Goal: Information Seeking & Learning: Learn about a topic

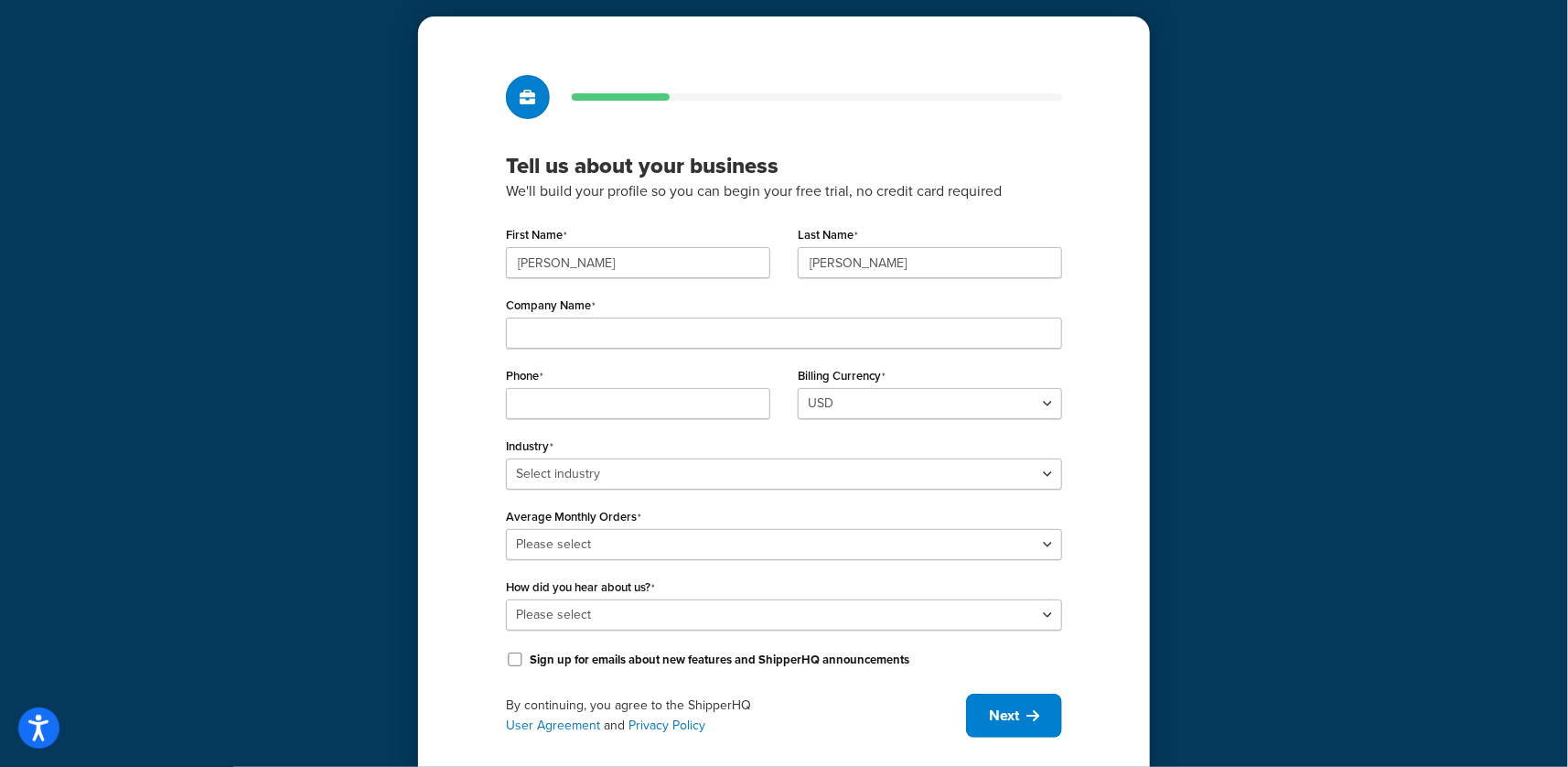
scroll to position [98, 0]
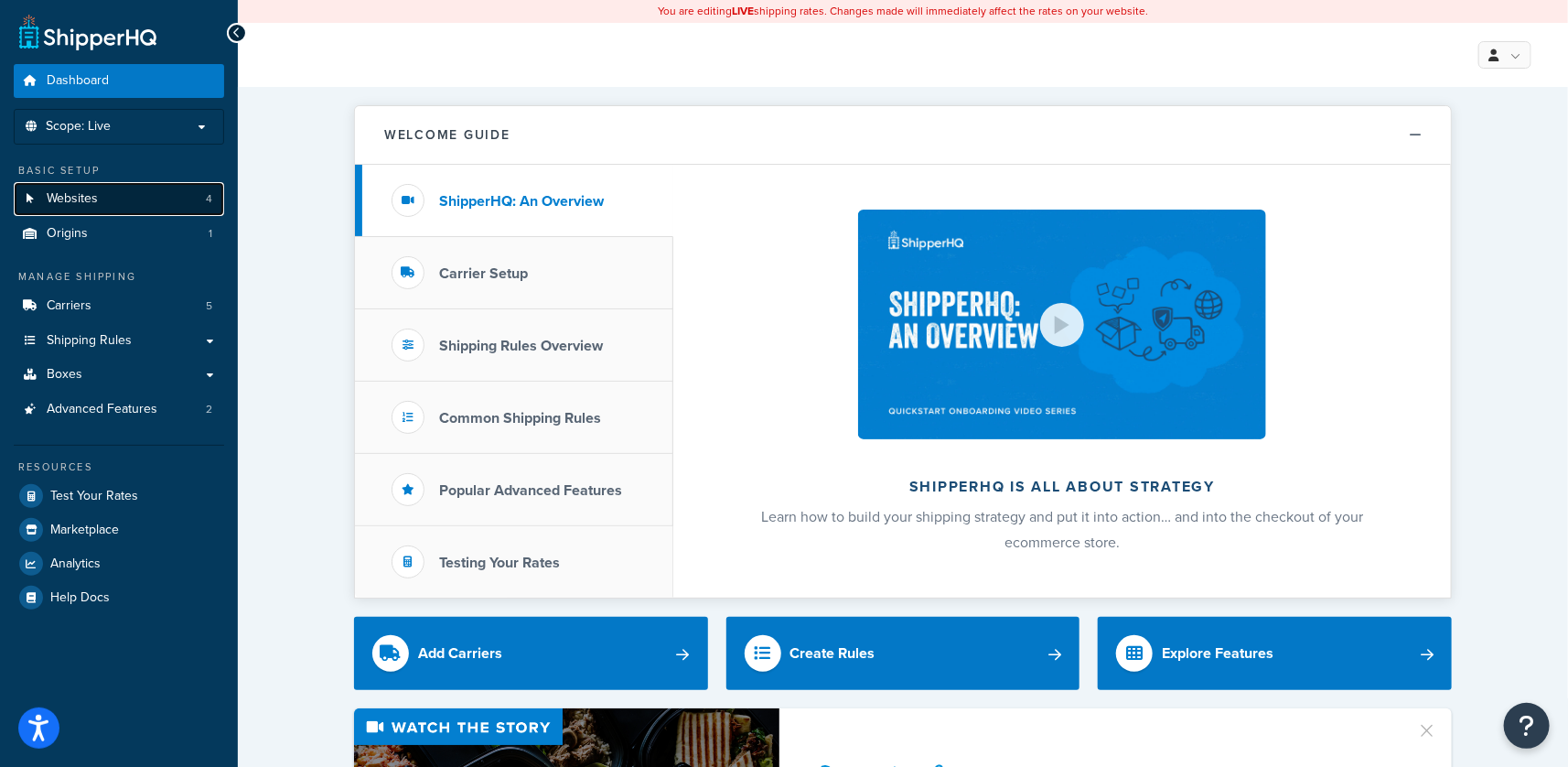
click at [116, 205] on link "Websites 4" at bounding box center [119, 199] width 211 height 34
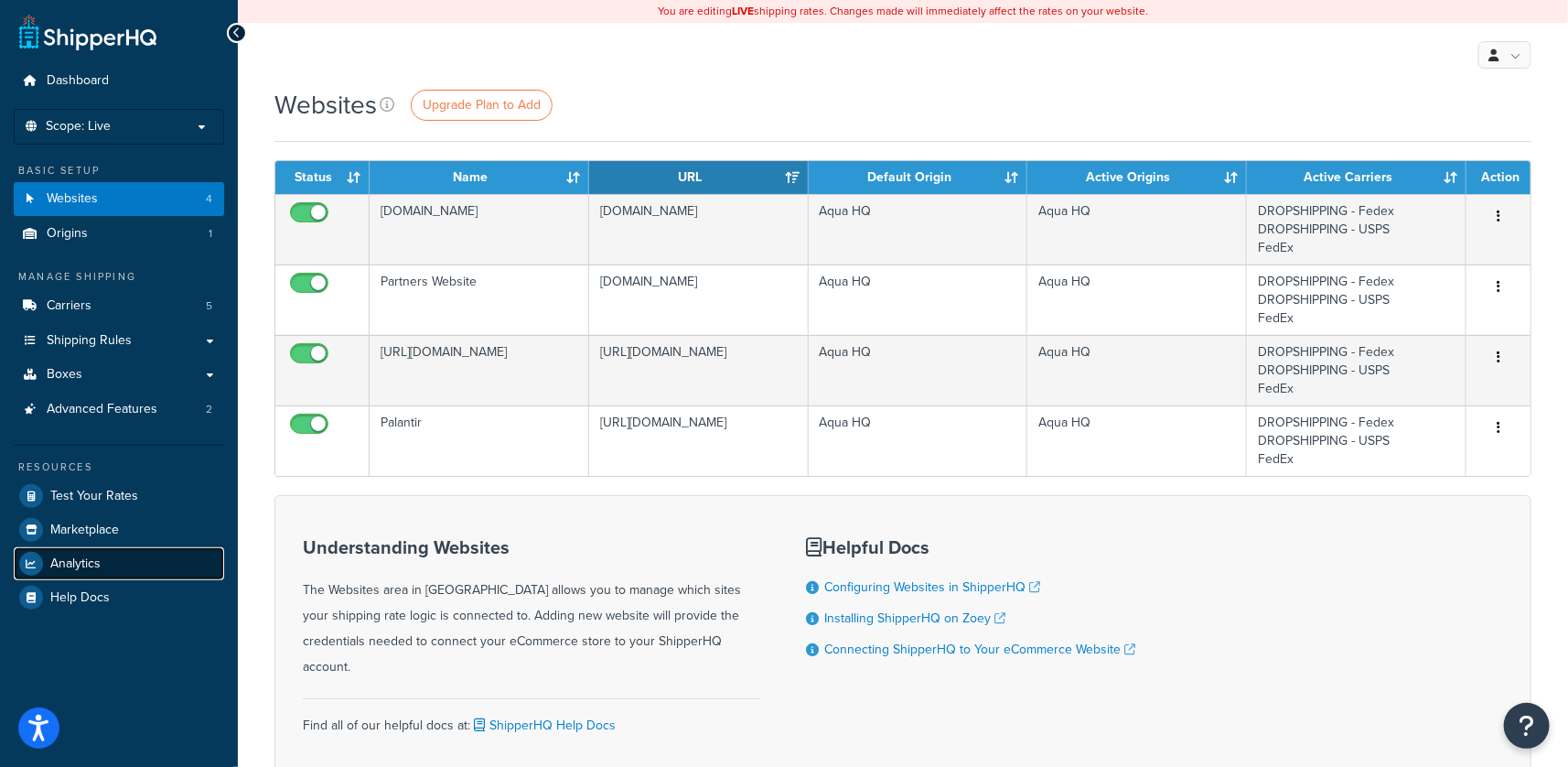
click at [106, 567] on link "Analytics" at bounding box center [119, 563] width 211 height 33
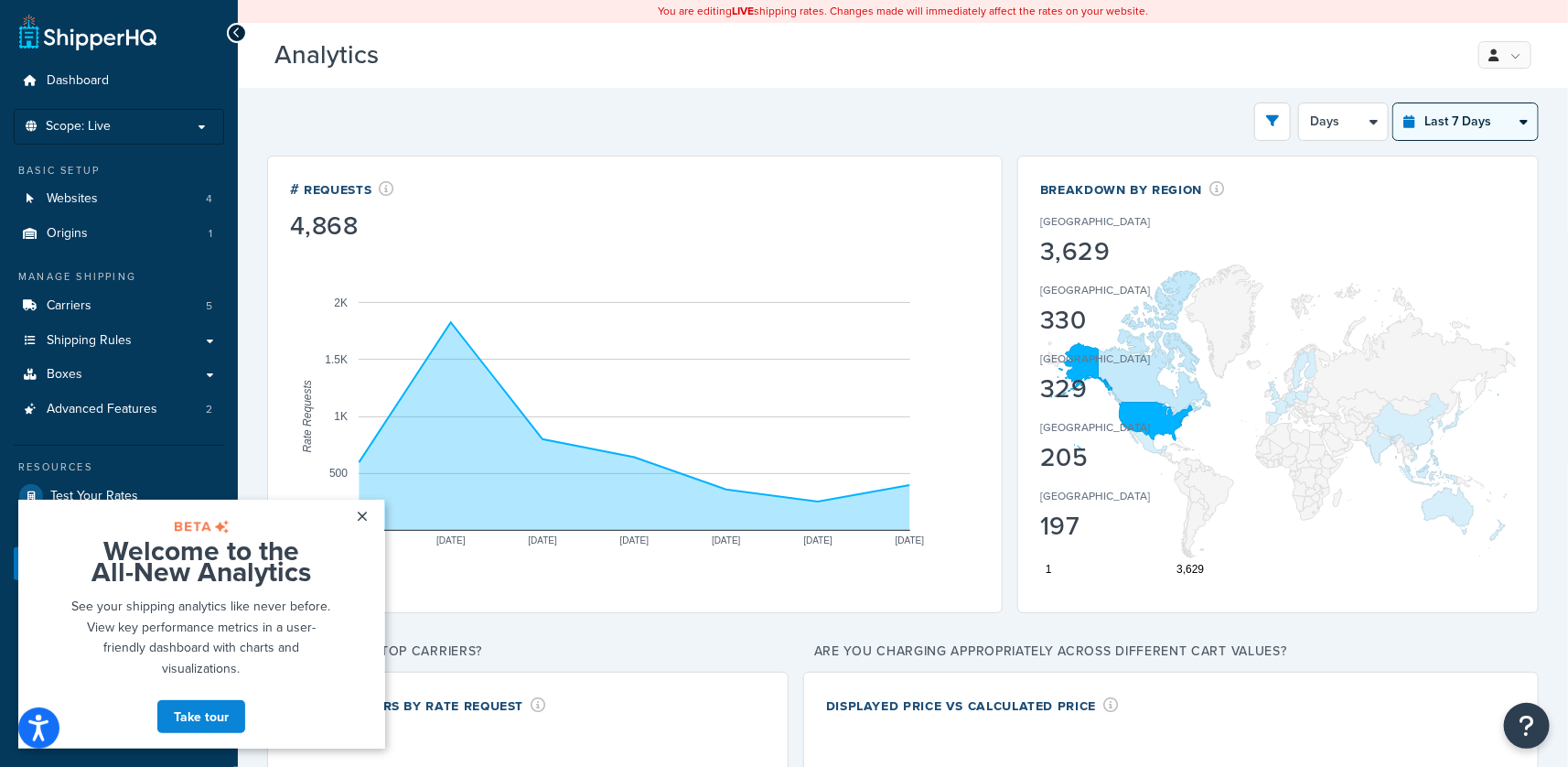
click at [1498, 110] on select "Last 24 Hours Last 7 Days Last 30 Days Last 3 Months Last 6 Months Last 12 Mont…" at bounding box center [1466, 122] width 144 height 37
select select "last_year"
click at [1394, 104] on select "Last 24 Hours Last 7 Days Last 30 Days Last 3 Months Last 6 Months Last 12 Mont…" at bounding box center [1466, 122] width 144 height 37
select select "1M"
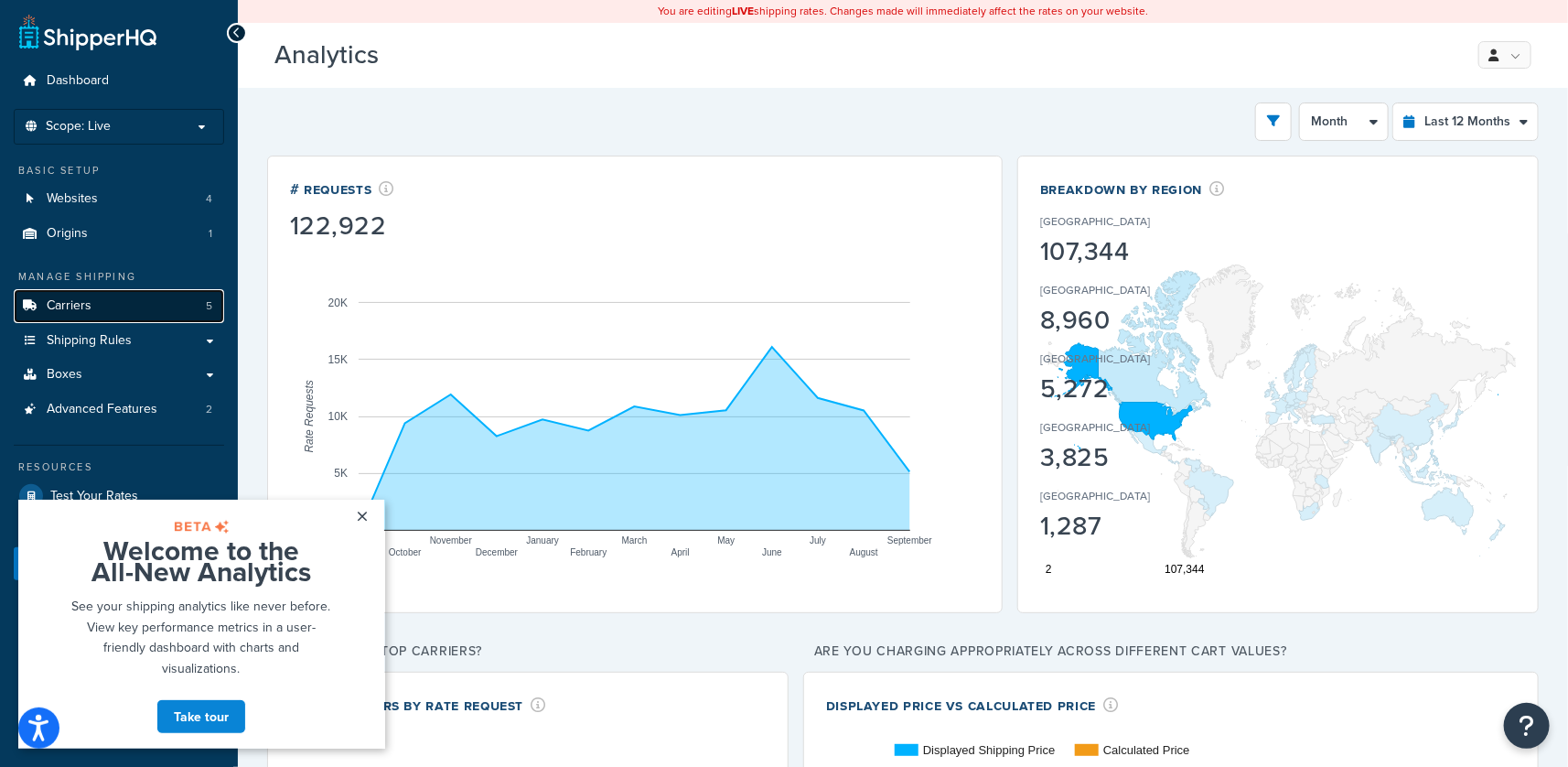
click at [92, 301] on link "Carriers 5" at bounding box center [119, 306] width 211 height 34
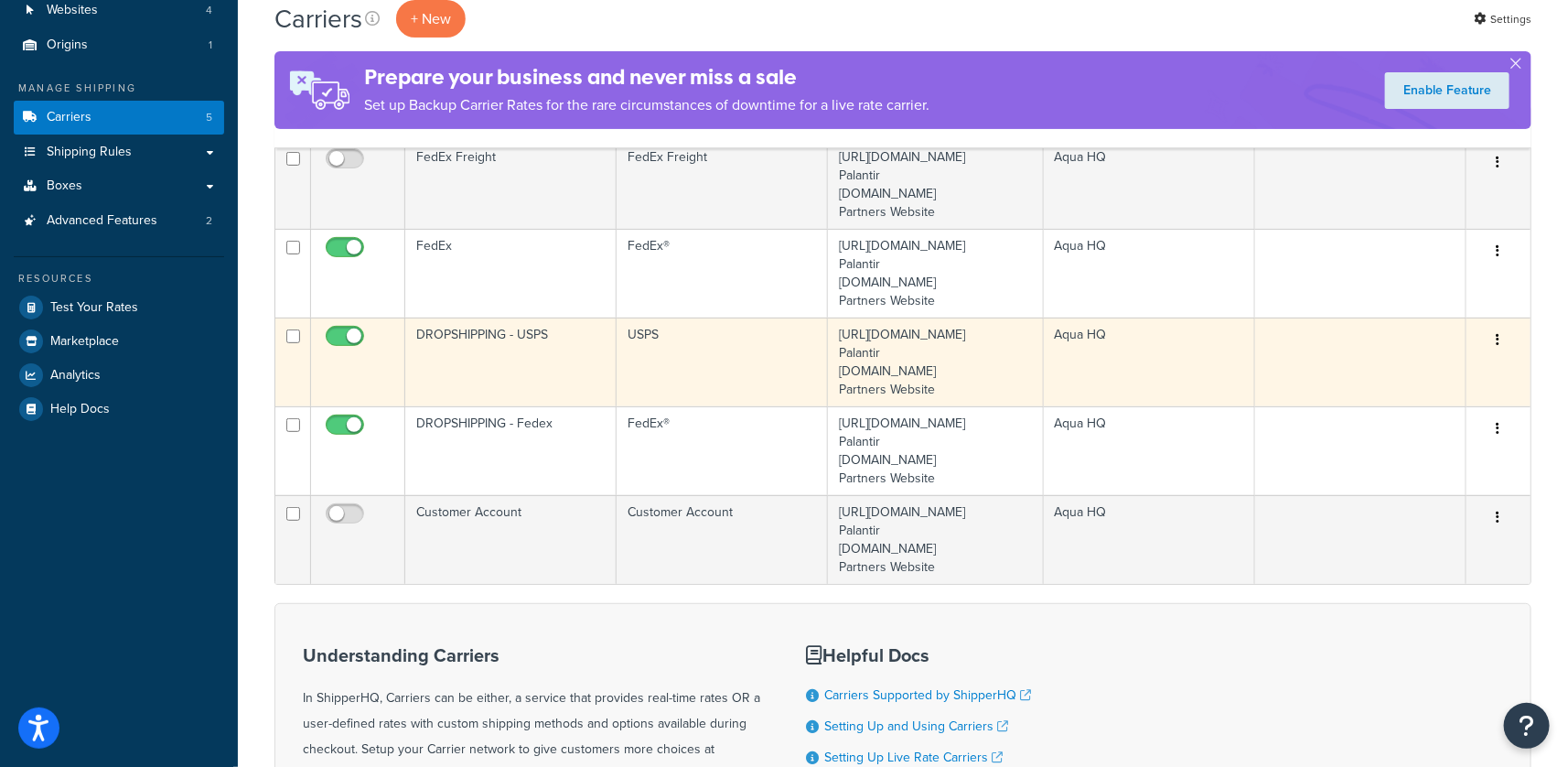
scroll to position [169, 0]
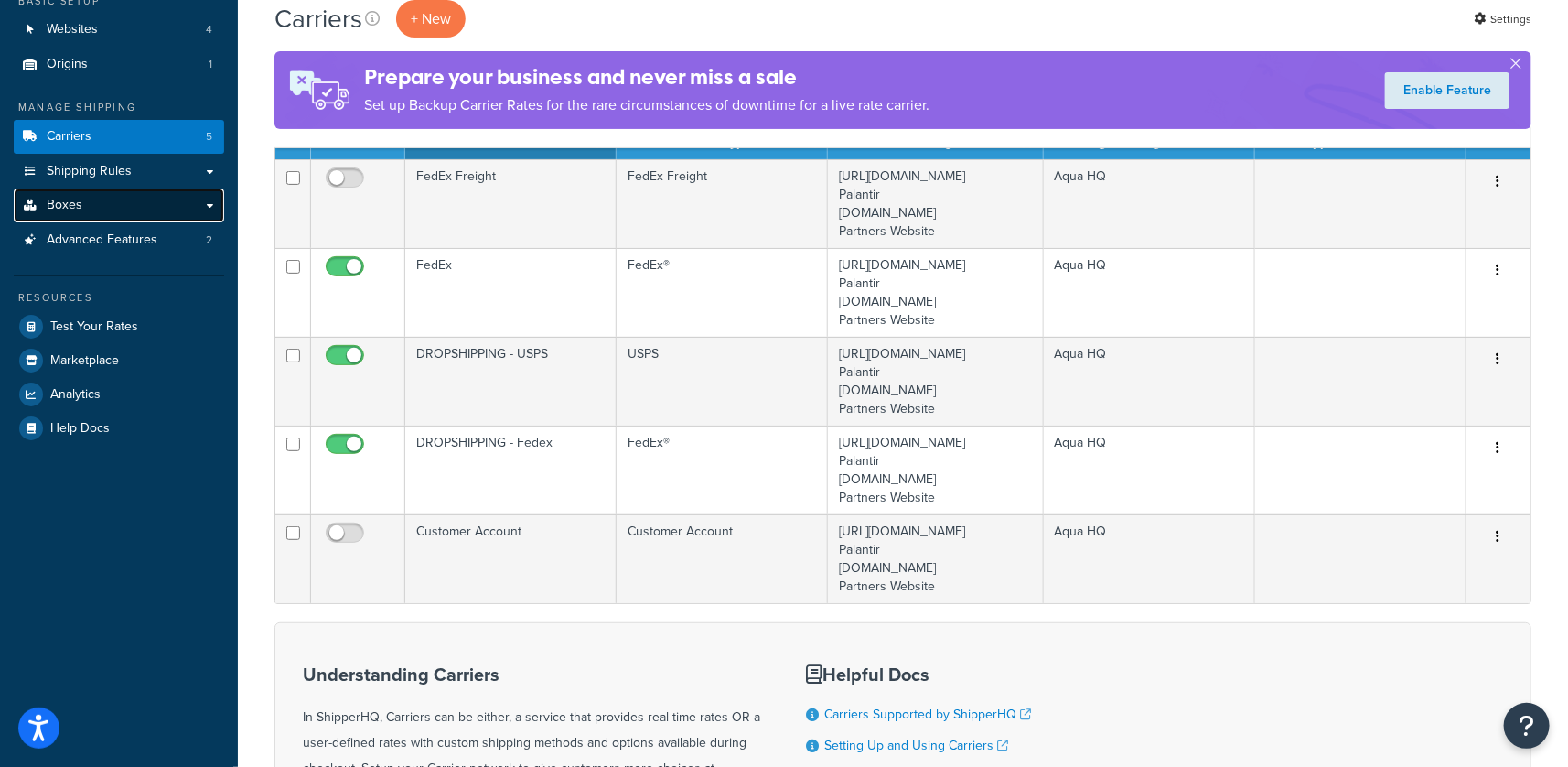
click at [153, 202] on link "Boxes" at bounding box center [119, 206] width 211 height 34
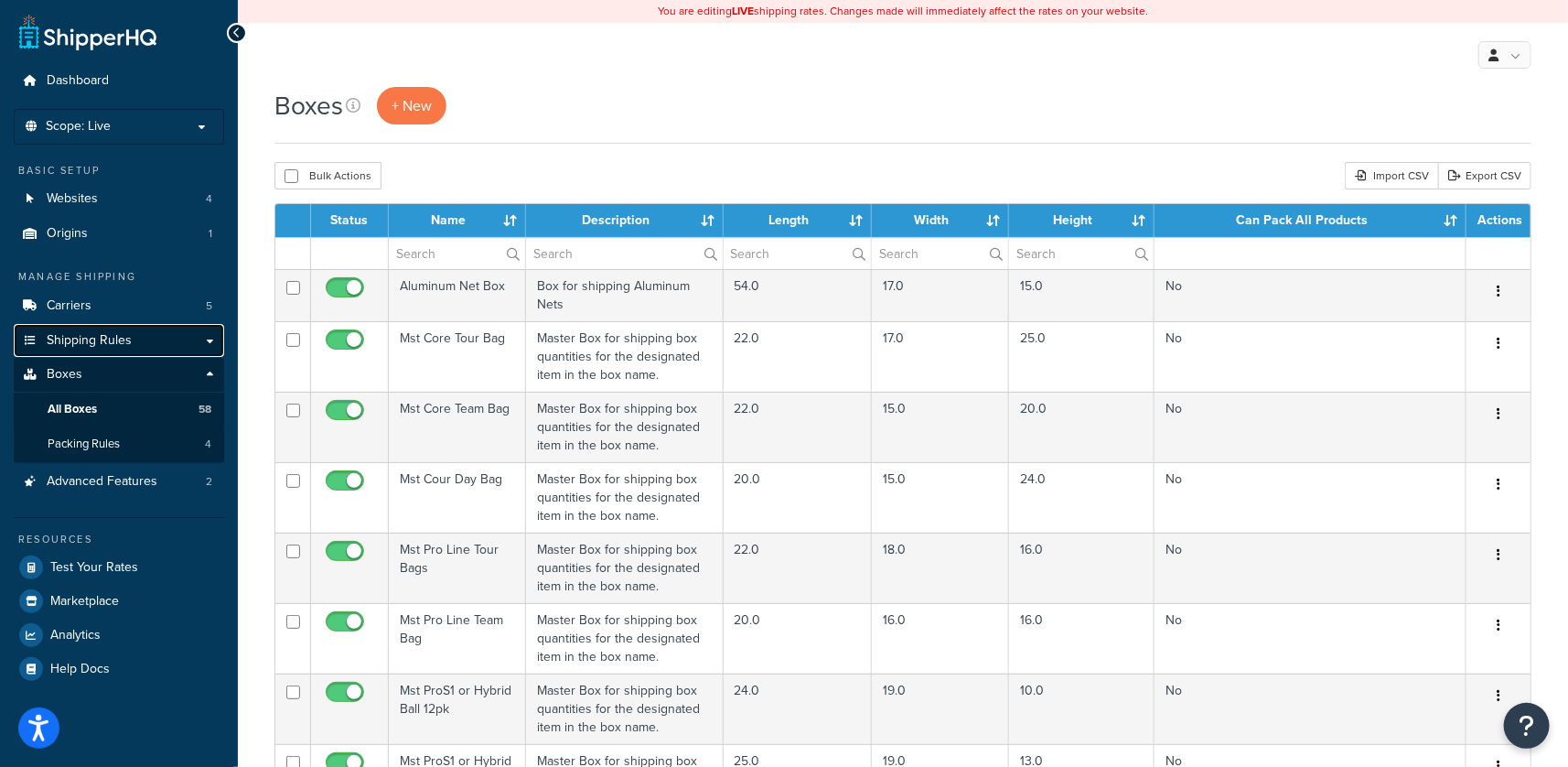
click at [132, 338] on link "Shipping Rules" at bounding box center [119, 340] width 211 height 34
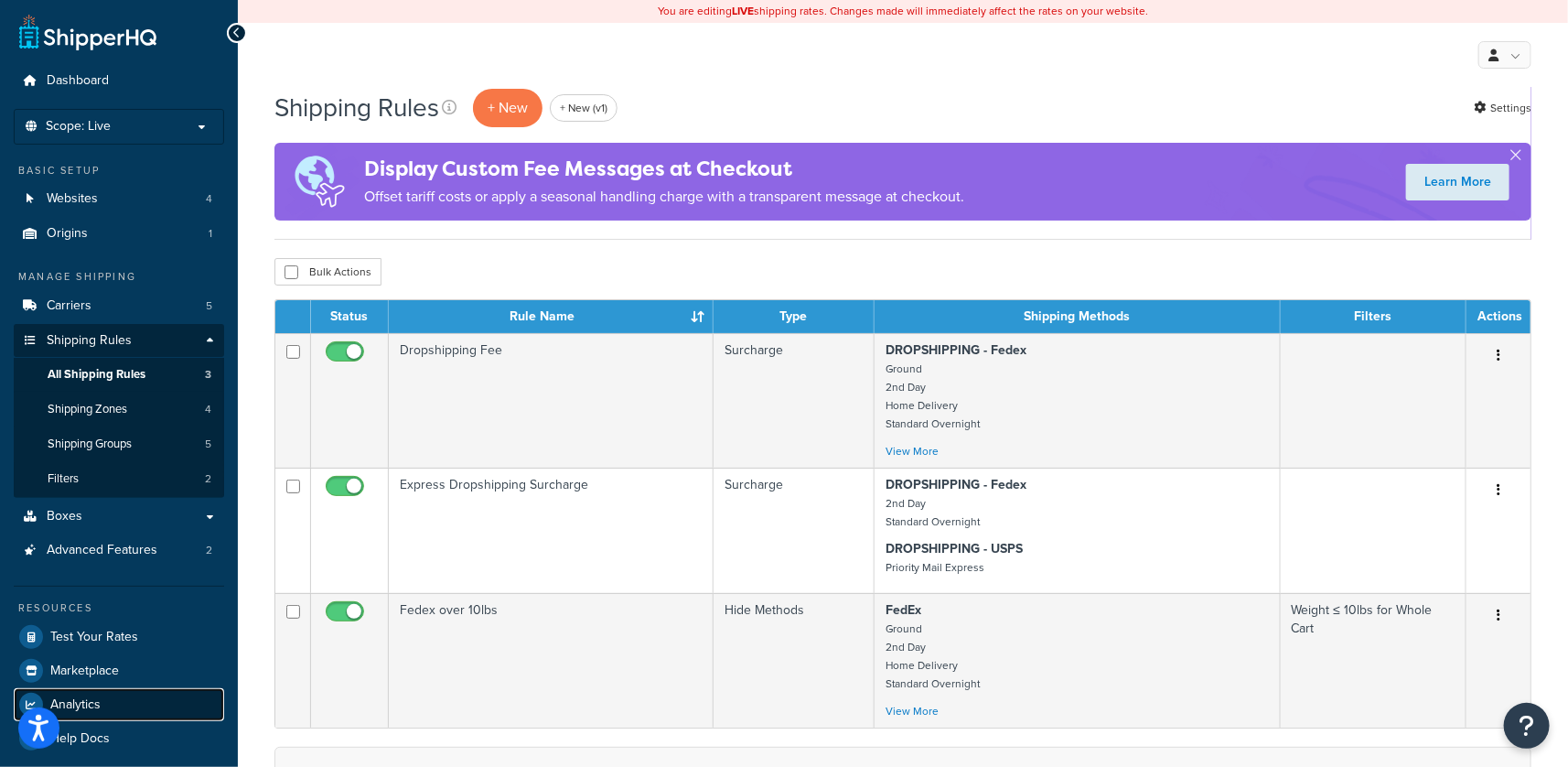
click at [109, 705] on link "Analytics" at bounding box center [119, 705] width 211 height 33
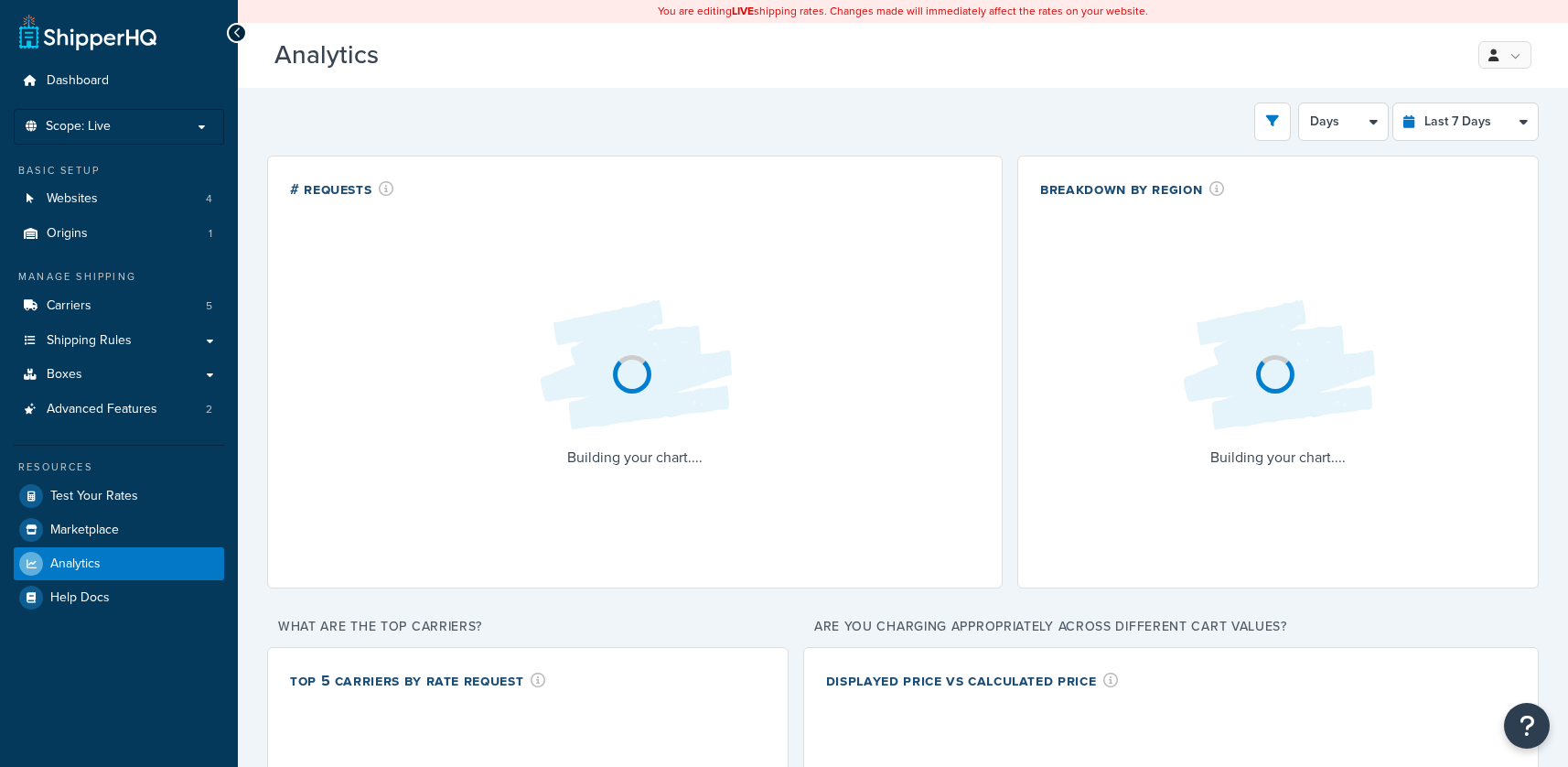
select select "last_7_days"
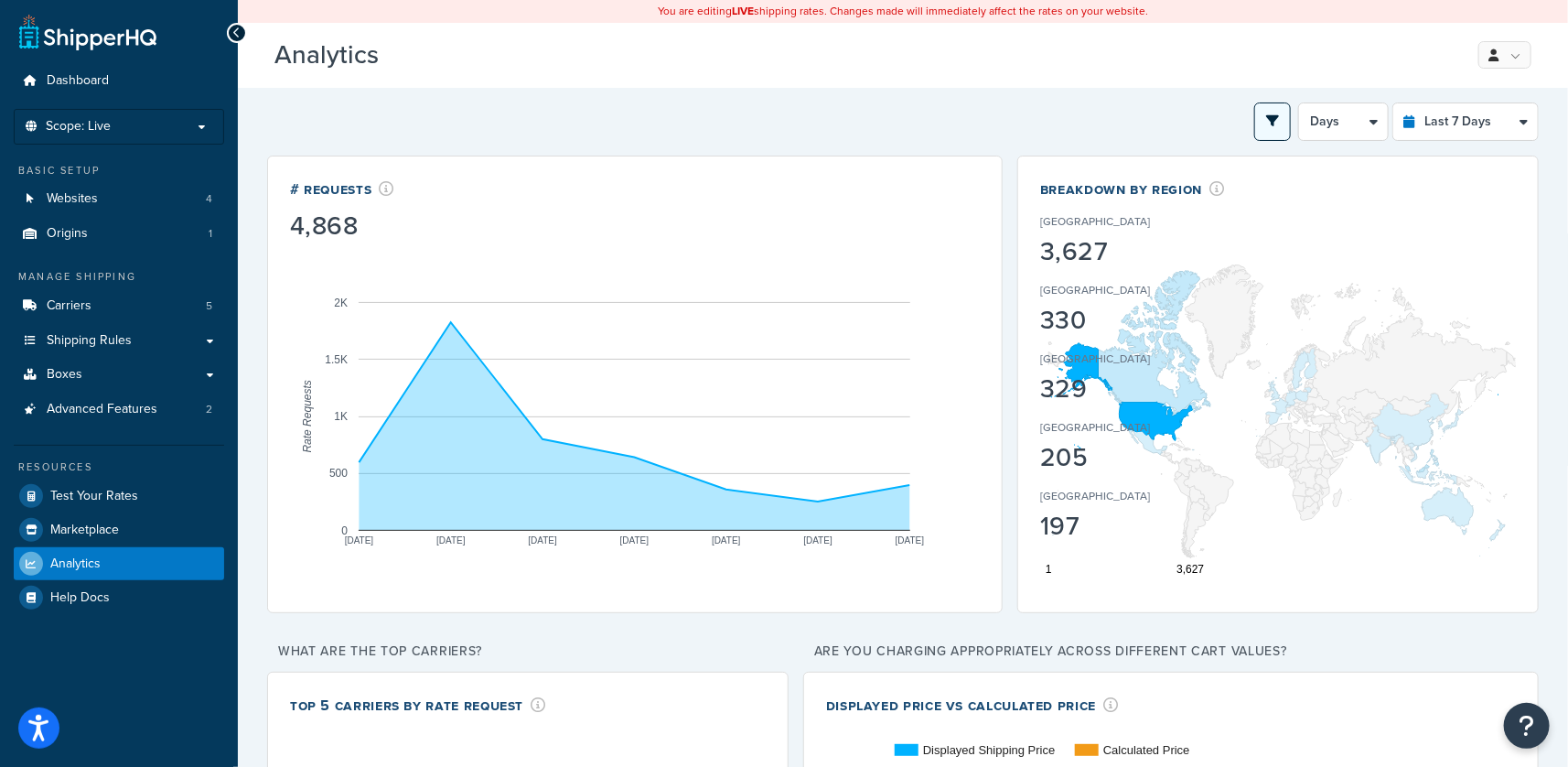
click at [1274, 127] on icon "open filter drawer" at bounding box center [1272, 121] width 13 height 13
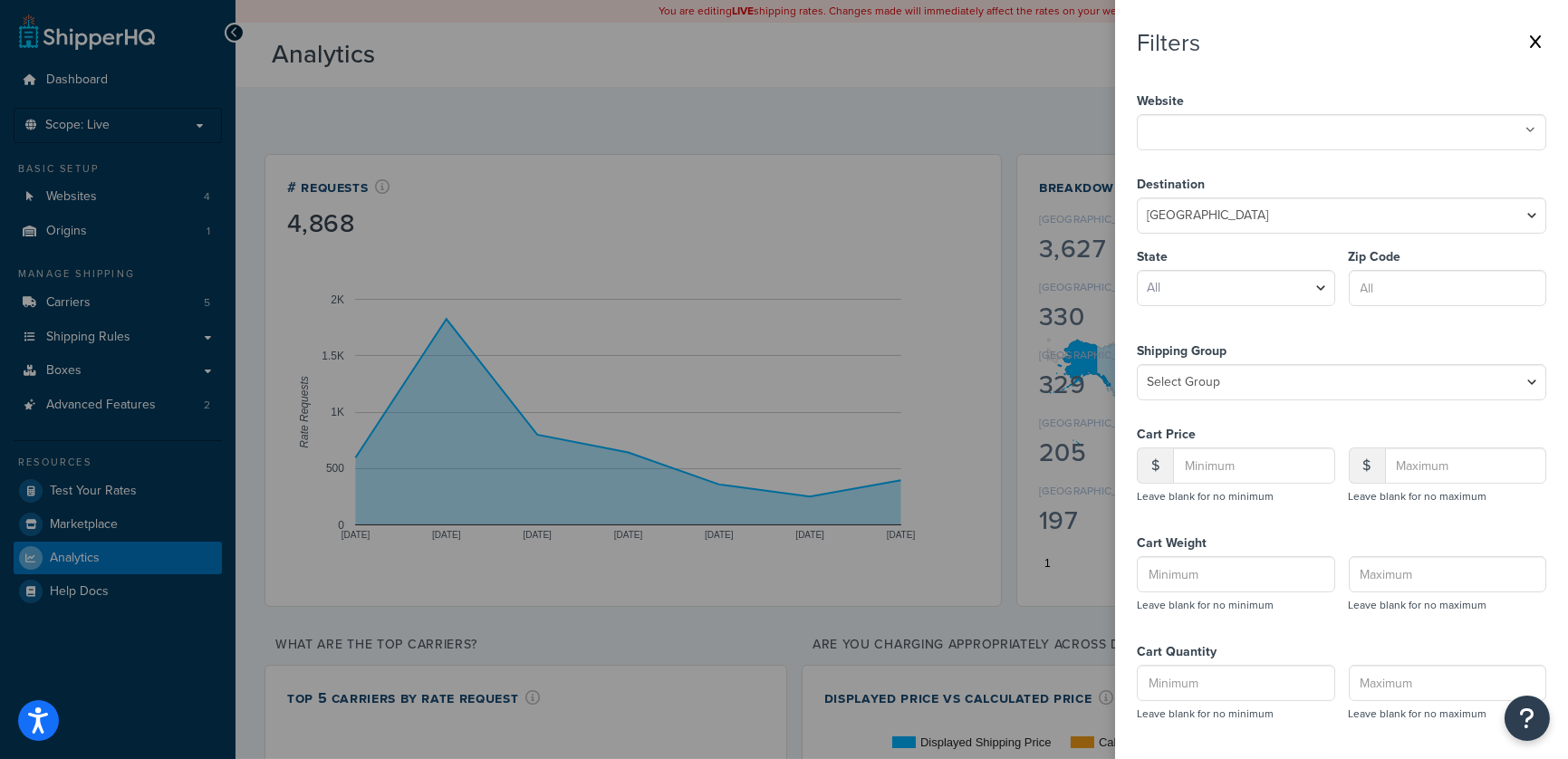
click at [1242, 142] on ul at bounding box center [1342, 132] width 409 height 36
click at [1244, 69] on div "Filters Website https://ts957007-container.zoeysite.com/ Palantir Partners Webs…" at bounding box center [1342, 412] width 409 height 767
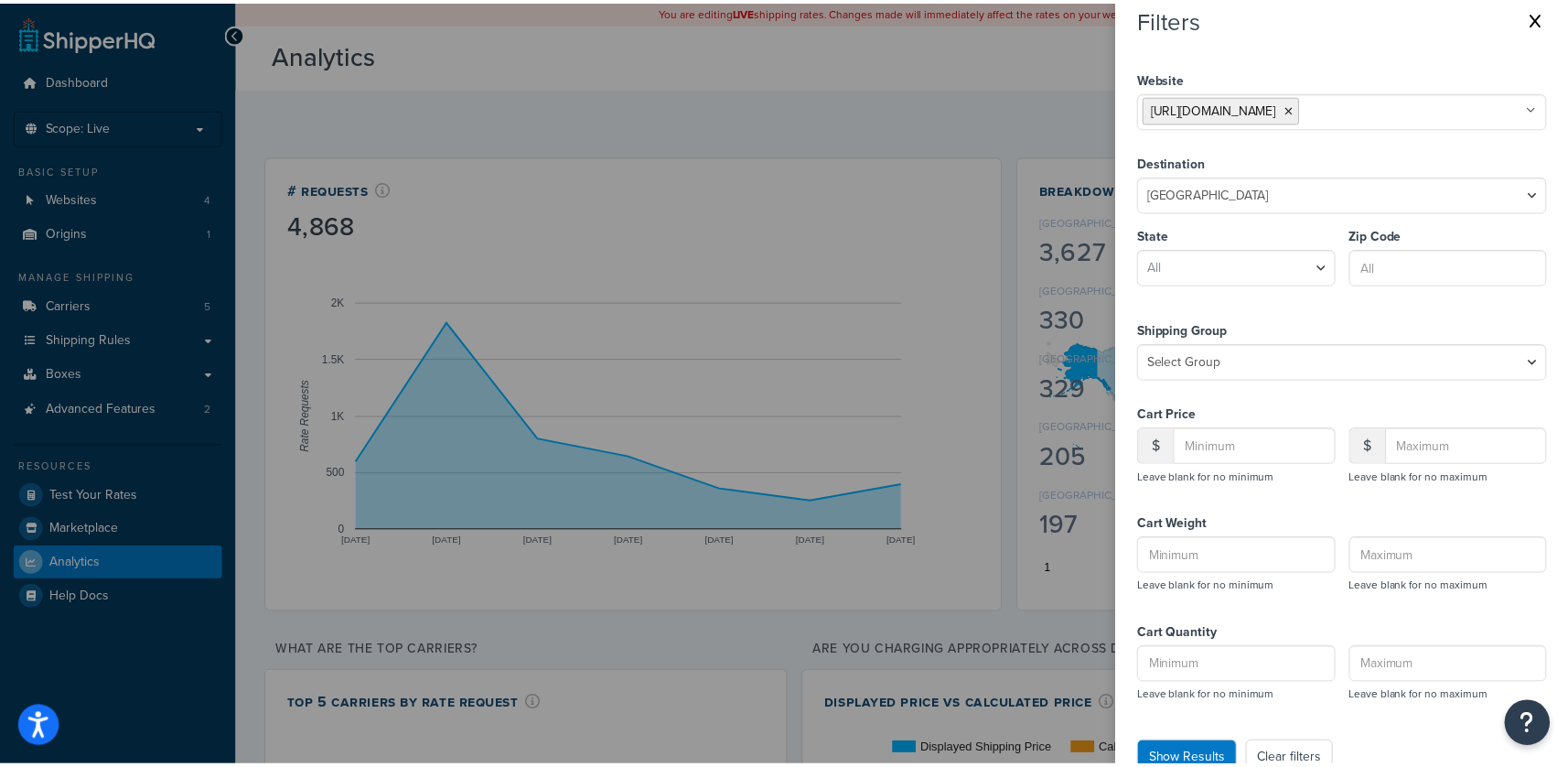
scroll to position [65, 0]
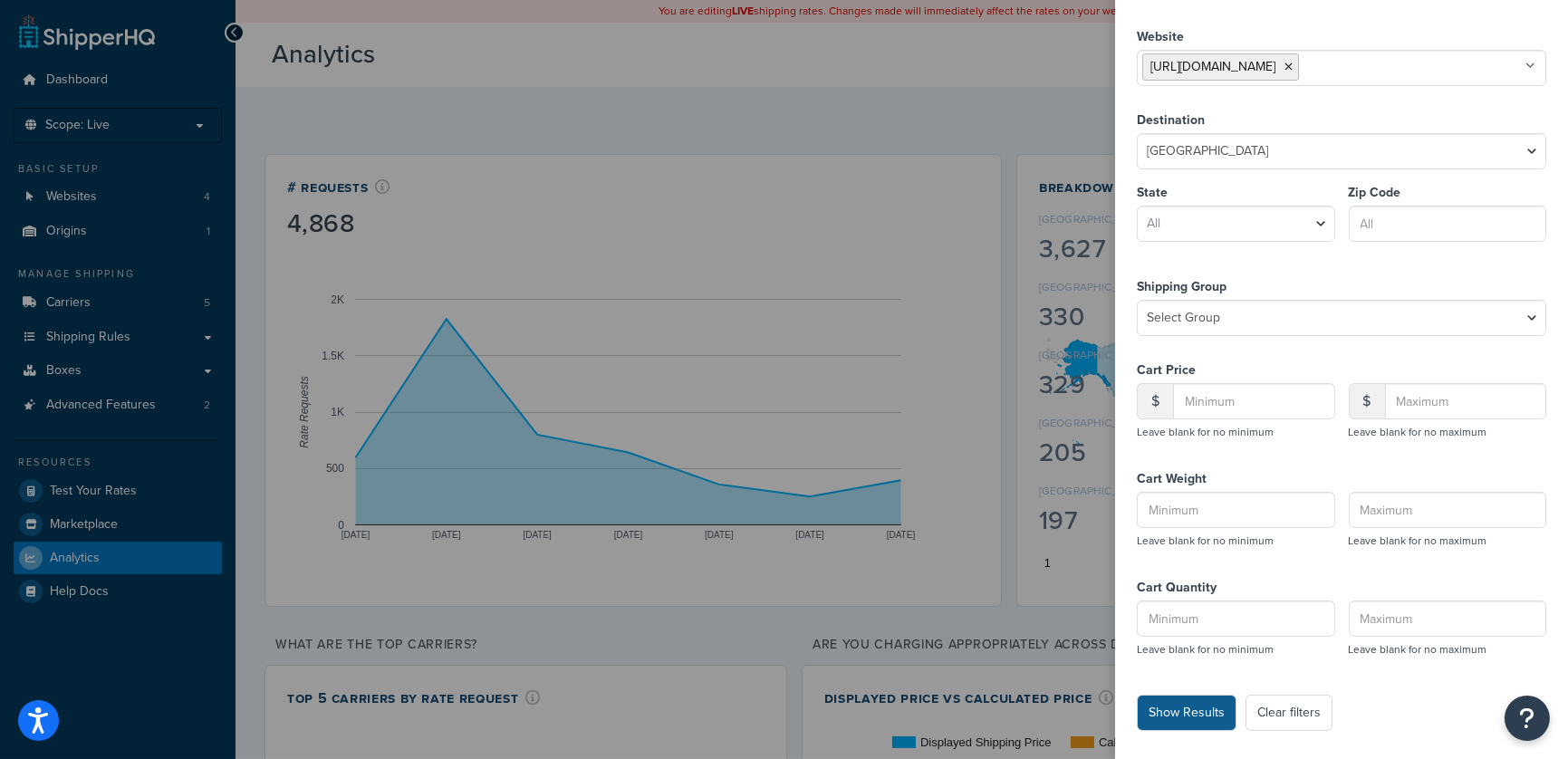
click at [1195, 711] on button "Show Results" at bounding box center [1187, 712] width 100 height 36
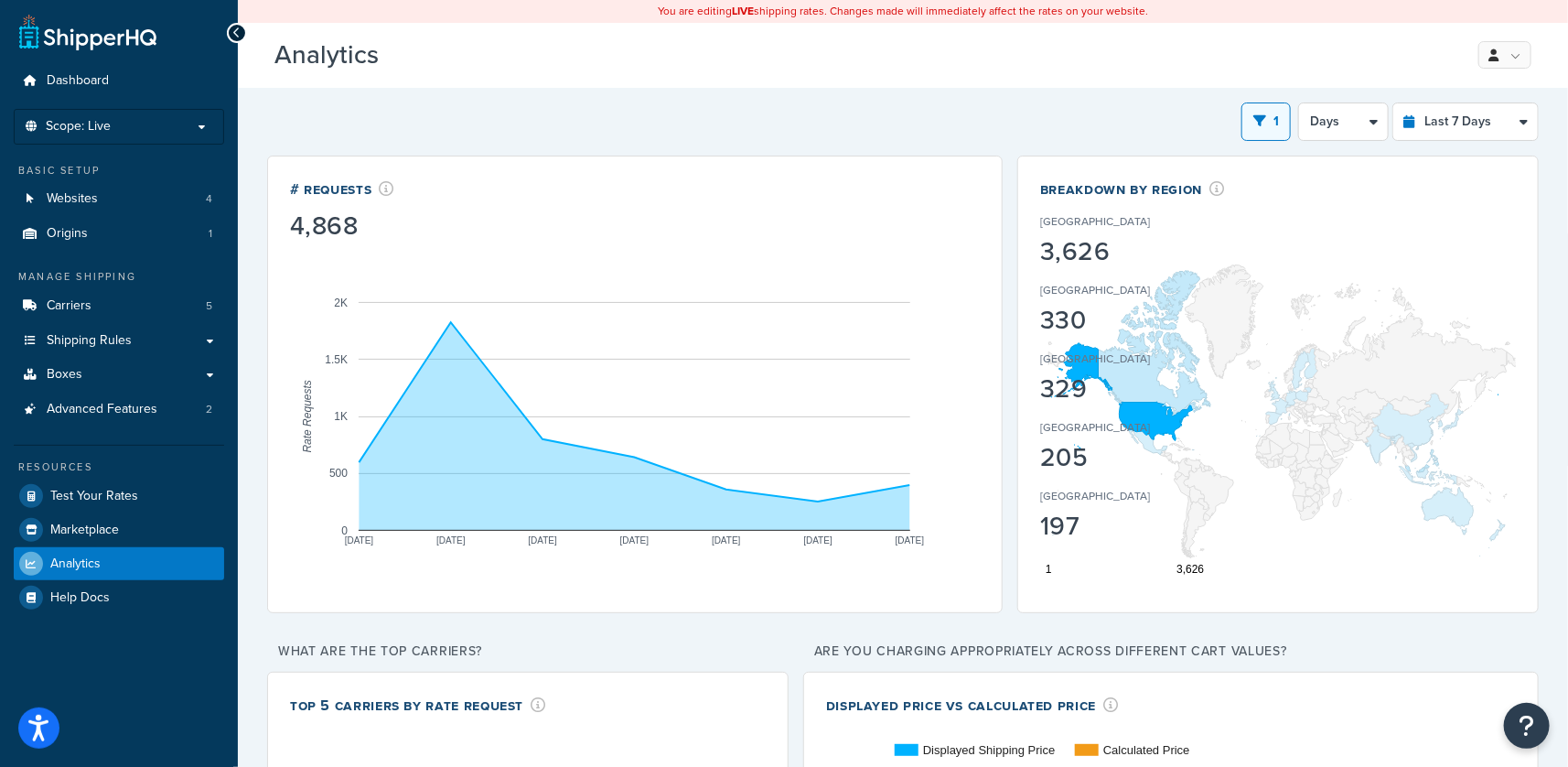
click at [1274, 118] on span "1" at bounding box center [1277, 121] width 6 height 19
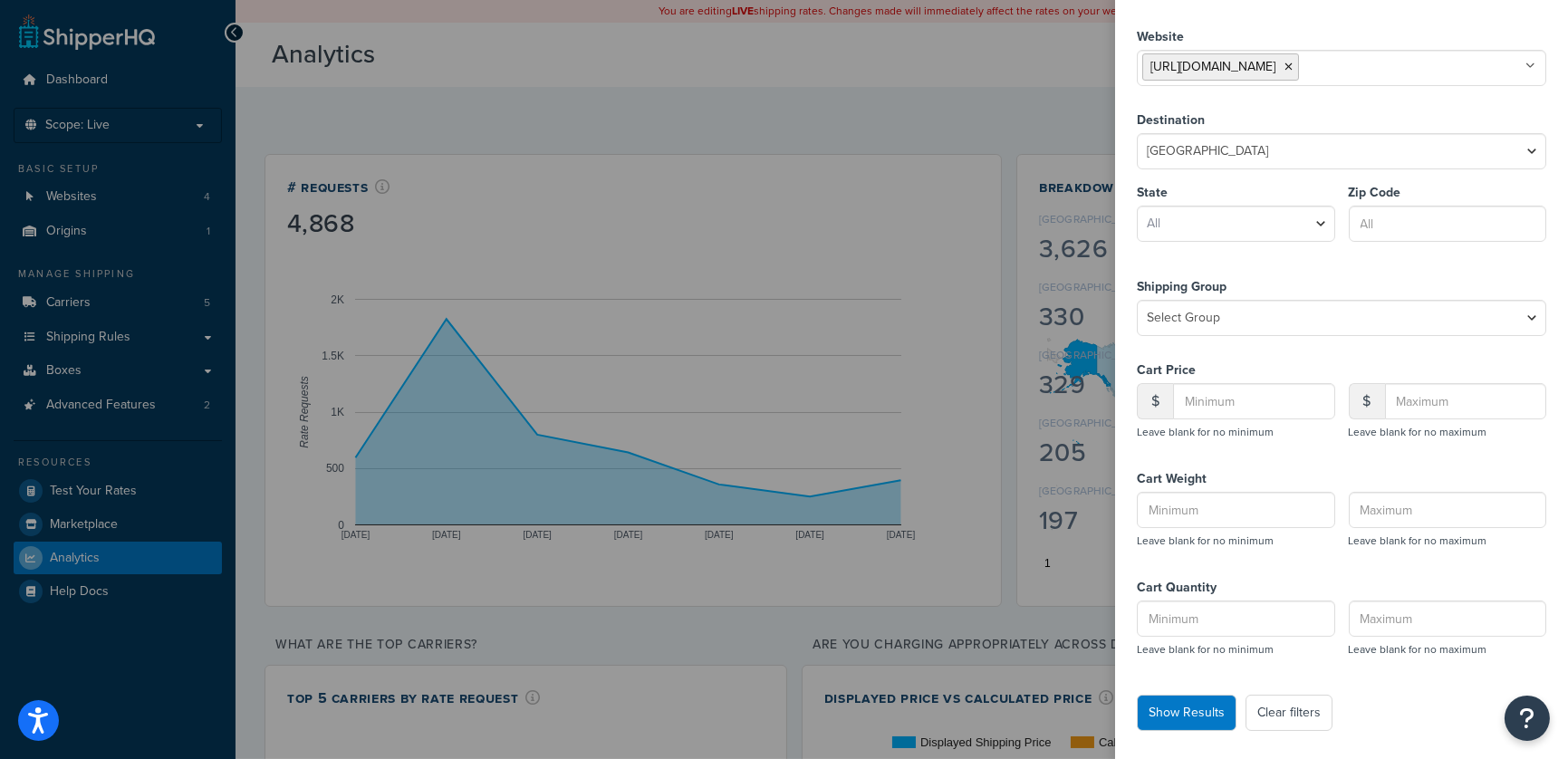
click at [1293, 67] on icon at bounding box center [1289, 67] width 8 height 11
click at [1189, 722] on button "Show Results" at bounding box center [1187, 712] width 100 height 36
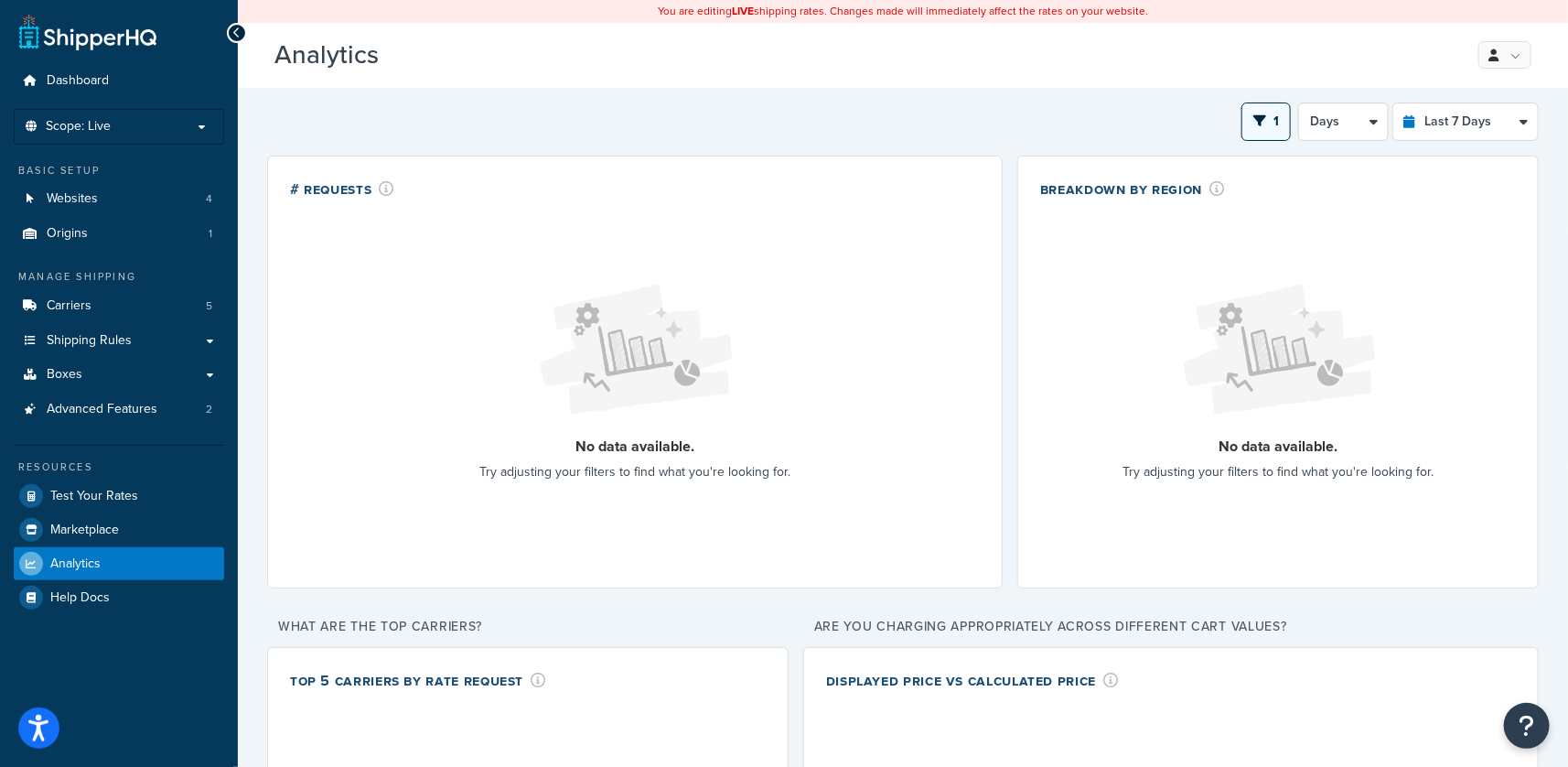
click at [1266, 129] on button "1" at bounding box center [1266, 122] width 49 height 39
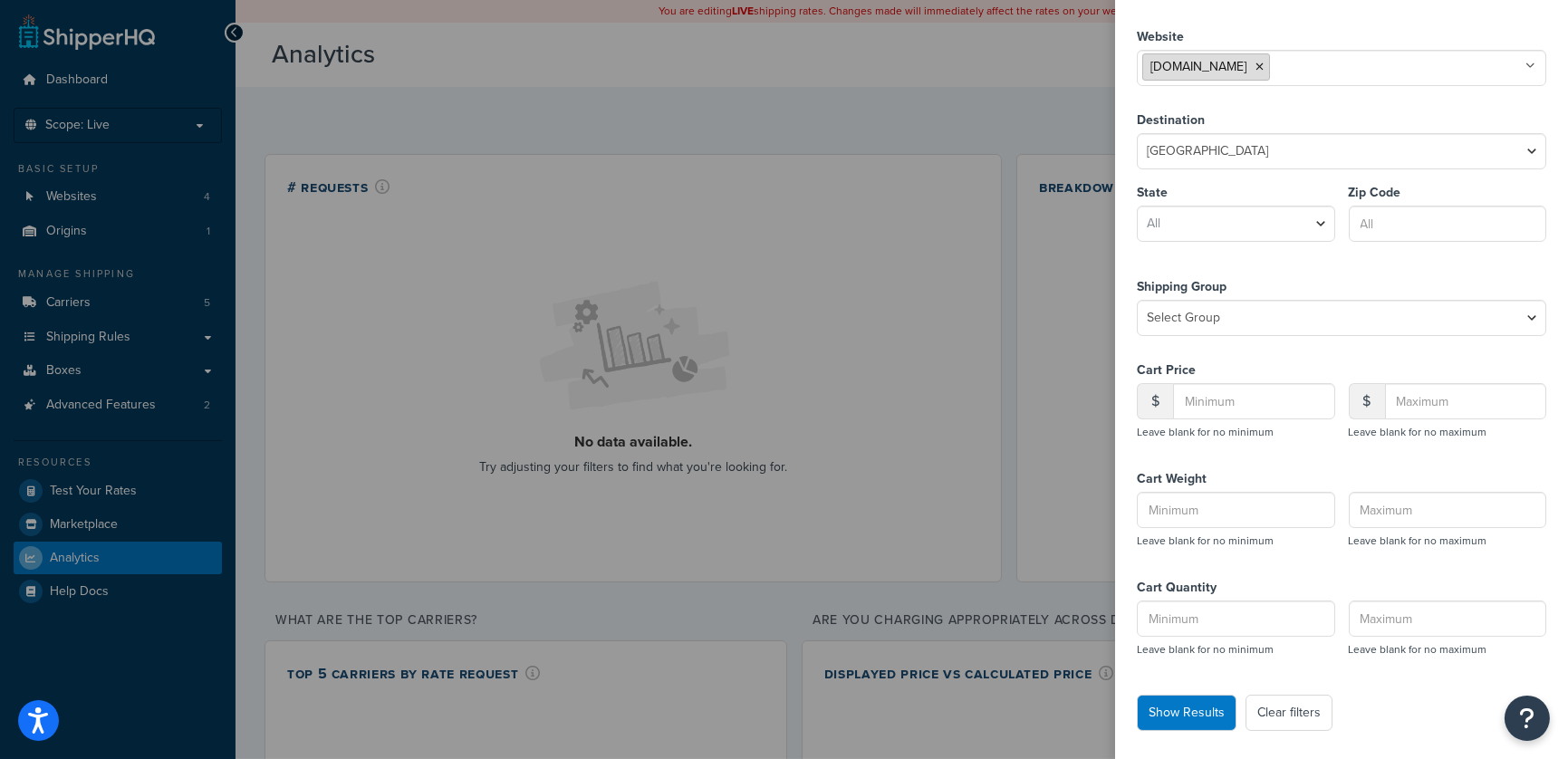
click at [1233, 72] on li "Selkirk.com" at bounding box center [1206, 68] width 127 height 27
click at [1256, 67] on icon at bounding box center [1259, 67] width 8 height 11
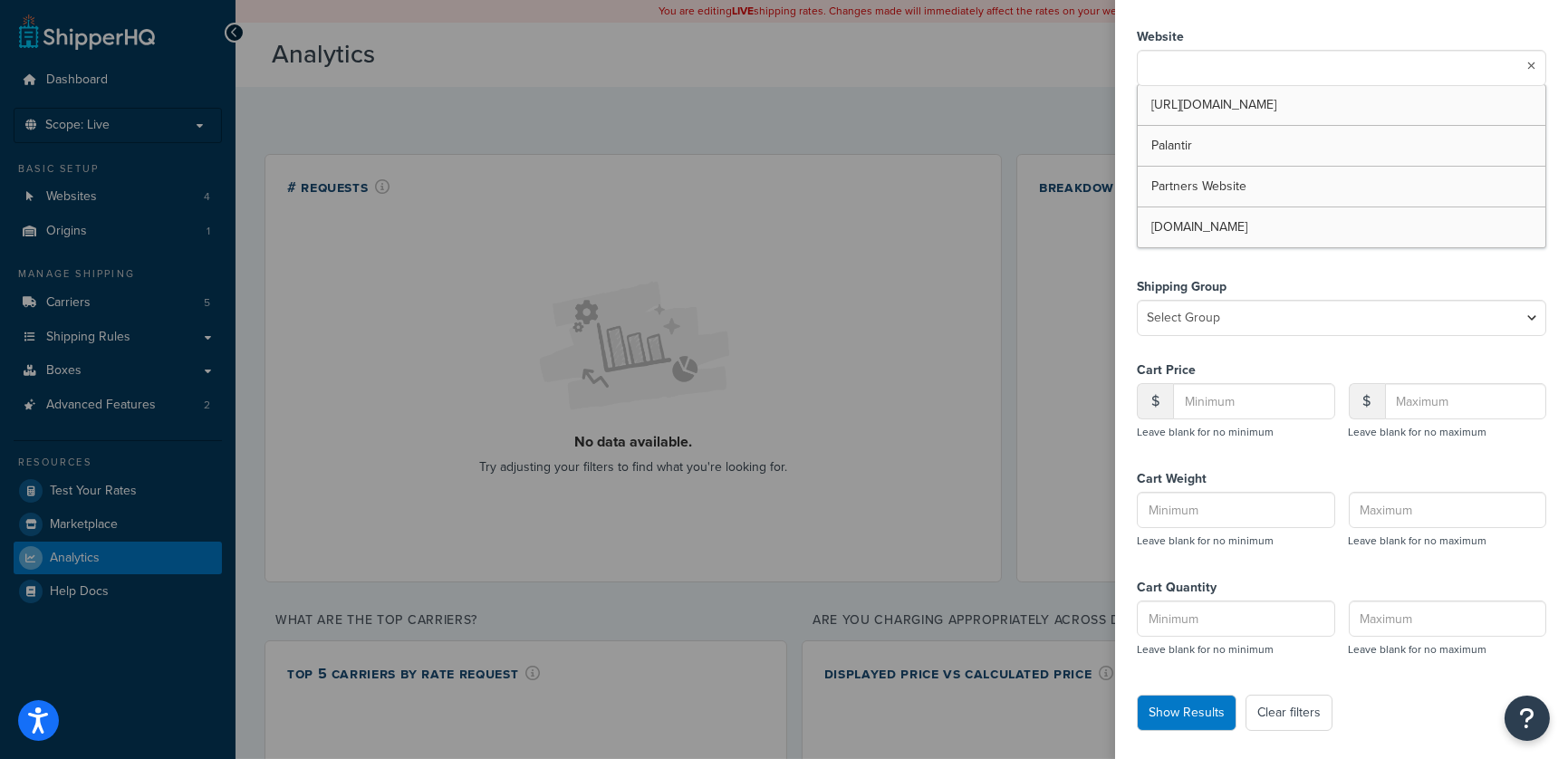
click at [1232, 67] on input "text" at bounding box center [1222, 66] width 161 height 20
click at [1177, 710] on button "Show Results" at bounding box center [1187, 712] width 100 height 36
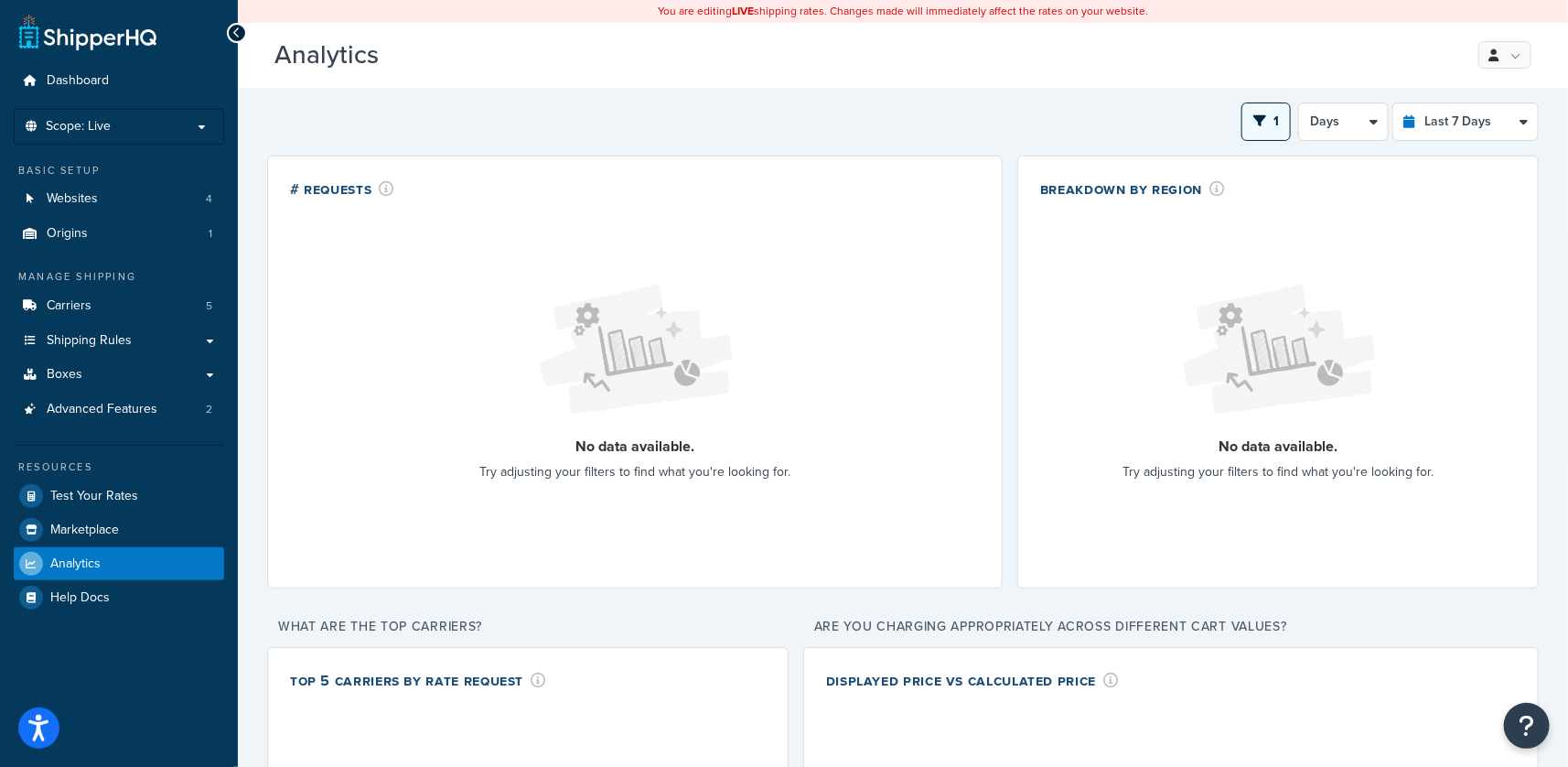
click at [1262, 125] on icon "open filter drawer" at bounding box center [1259, 121] width 13 height 13
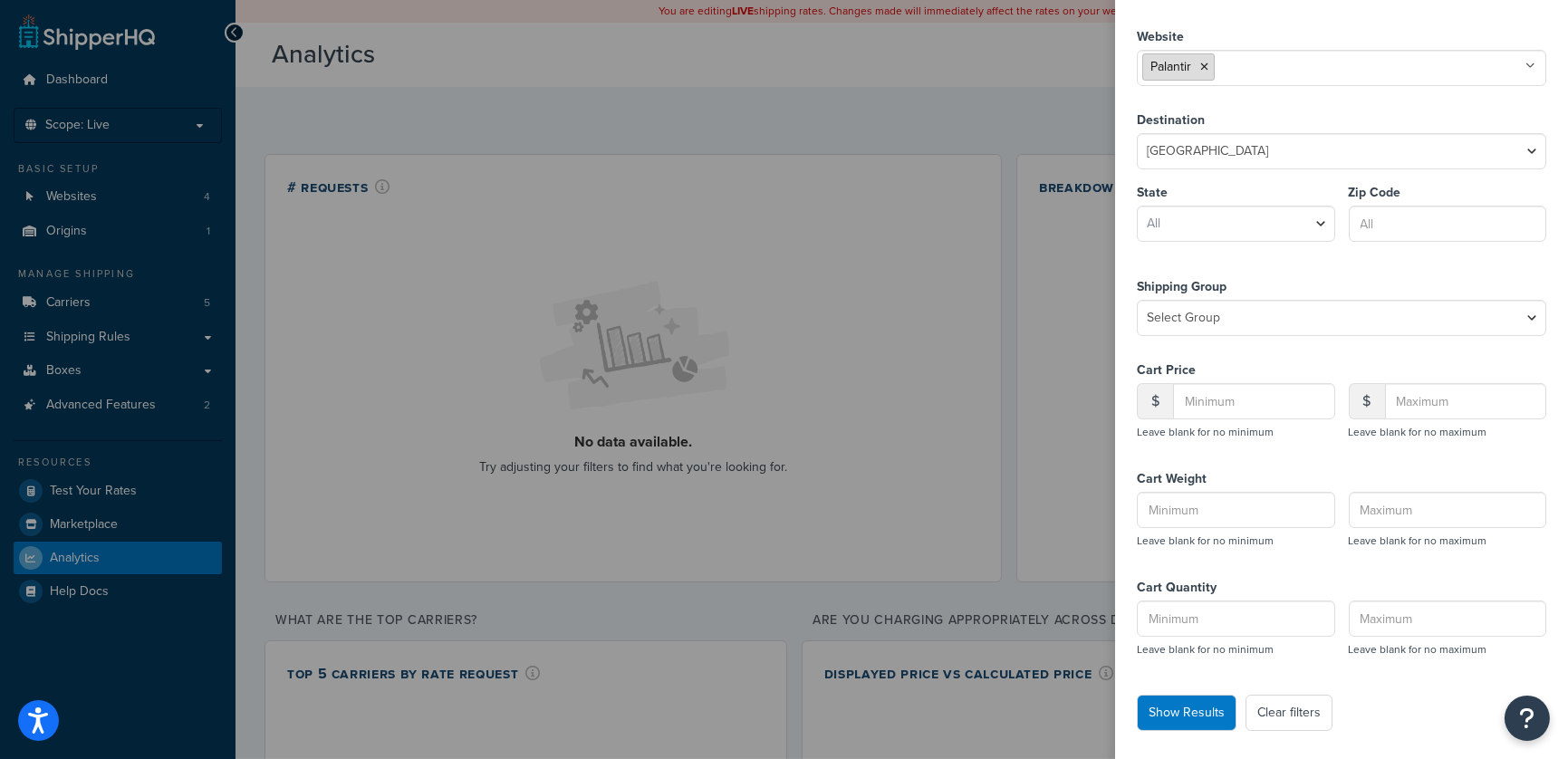
click at [1208, 63] on icon at bounding box center [1205, 67] width 8 height 11
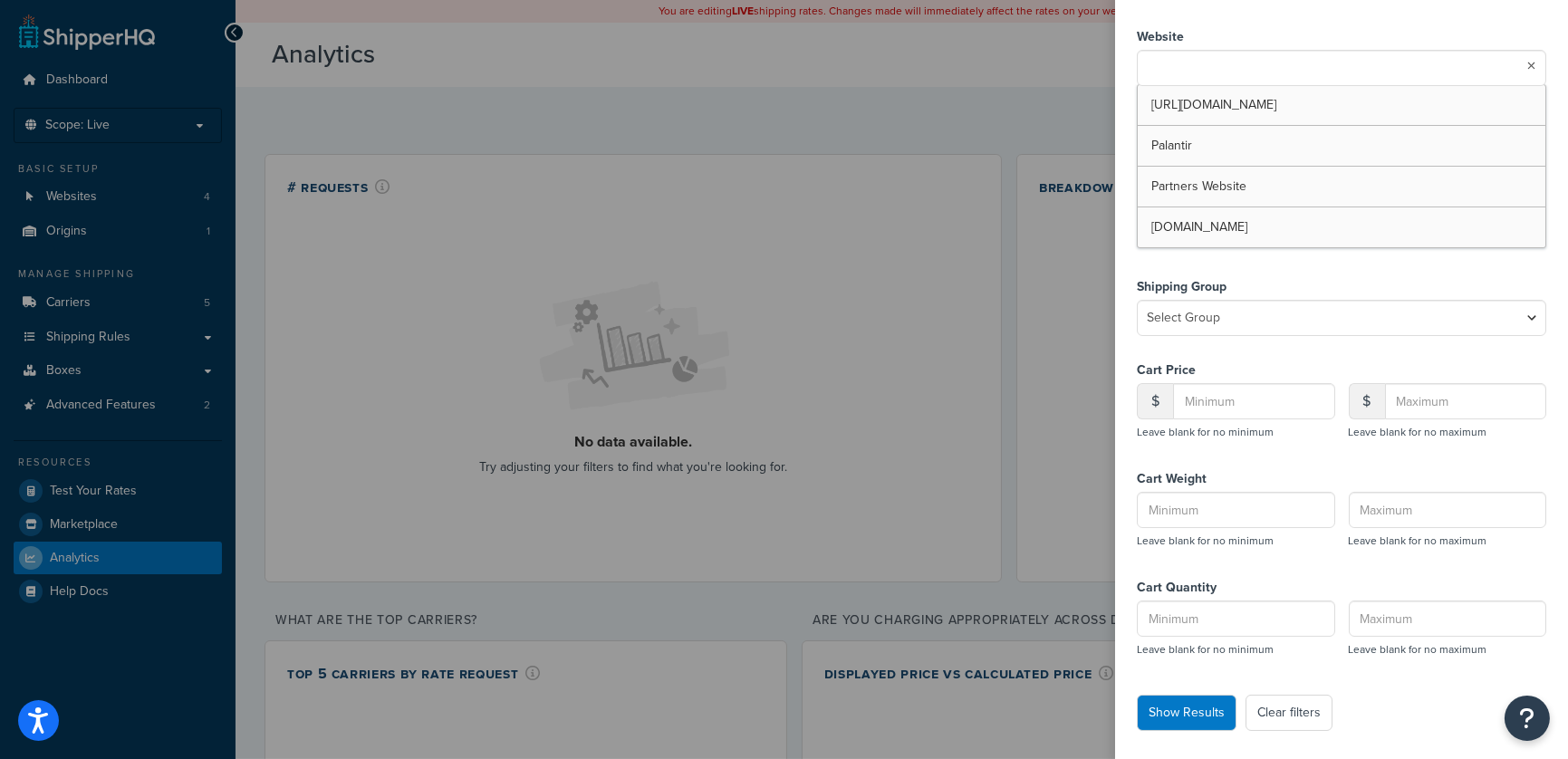
click at [1222, 68] on input "text" at bounding box center [1222, 66] width 161 height 20
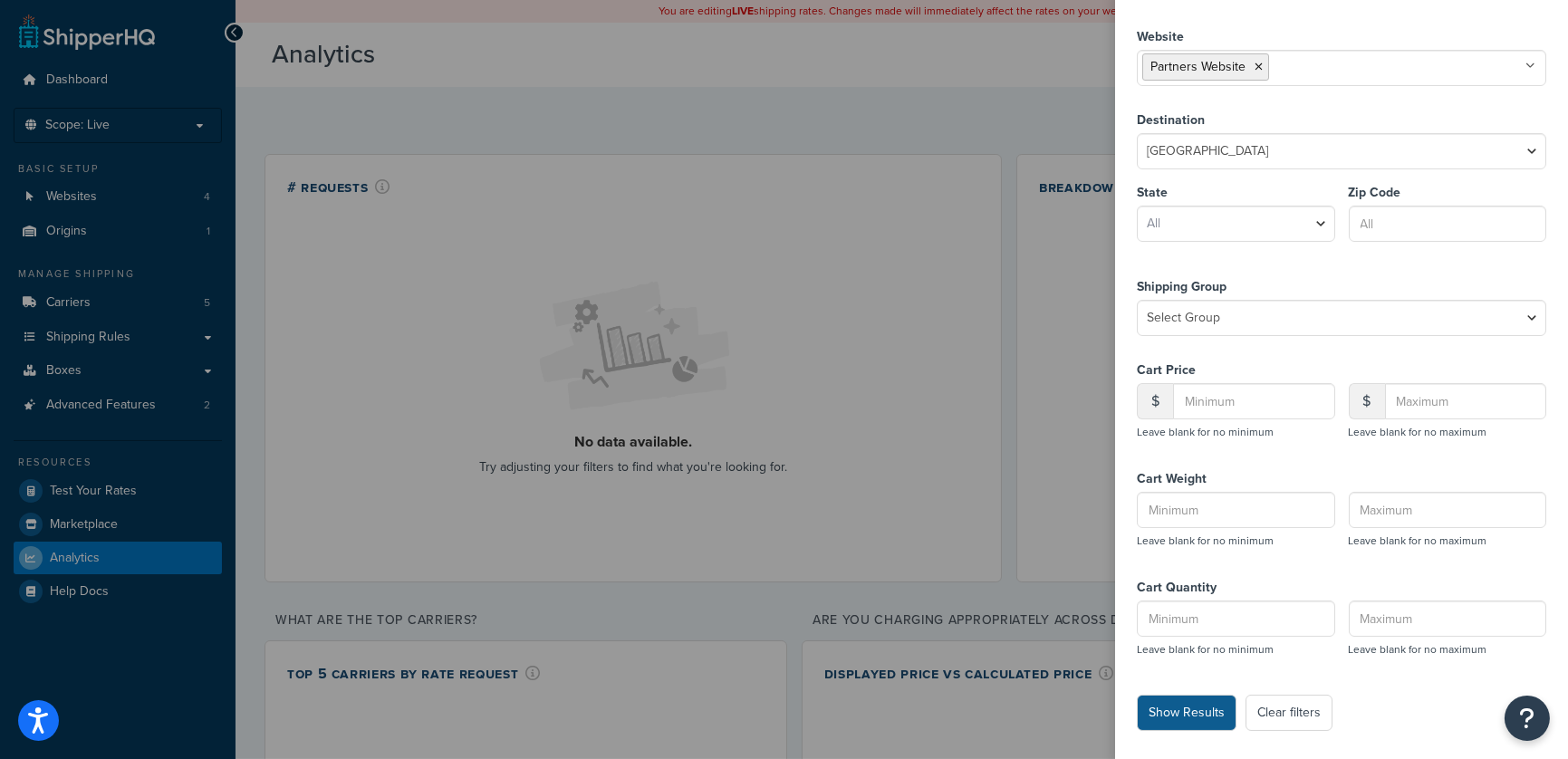
click at [1177, 718] on button "Show Results" at bounding box center [1187, 712] width 100 height 36
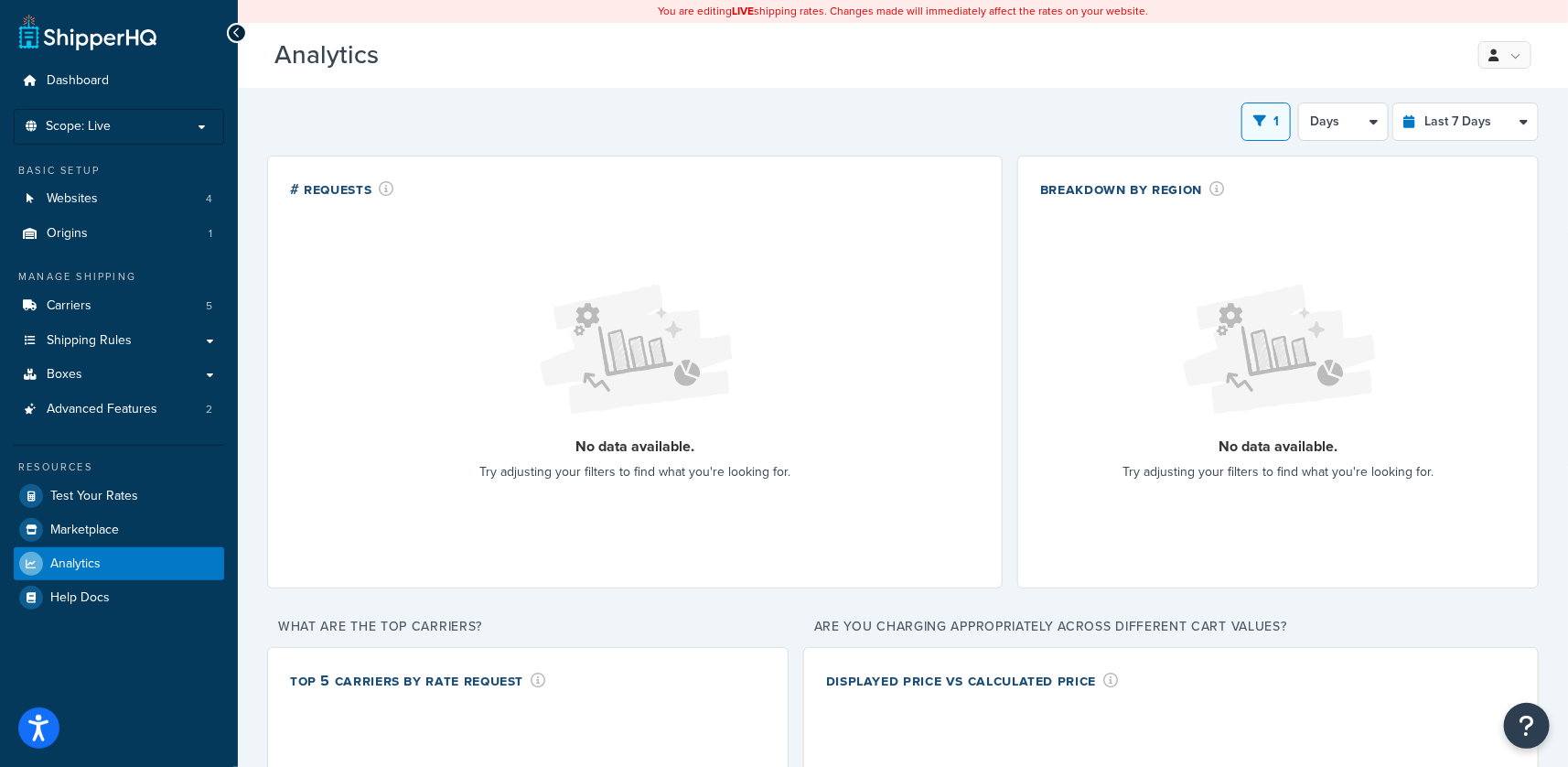
drag, startPoint x: 1262, startPoint y: 112, endPoint x: 1247, endPoint y: 117, distance: 15.8
click at [1261, 113] on button "1" at bounding box center [1266, 122] width 49 height 39
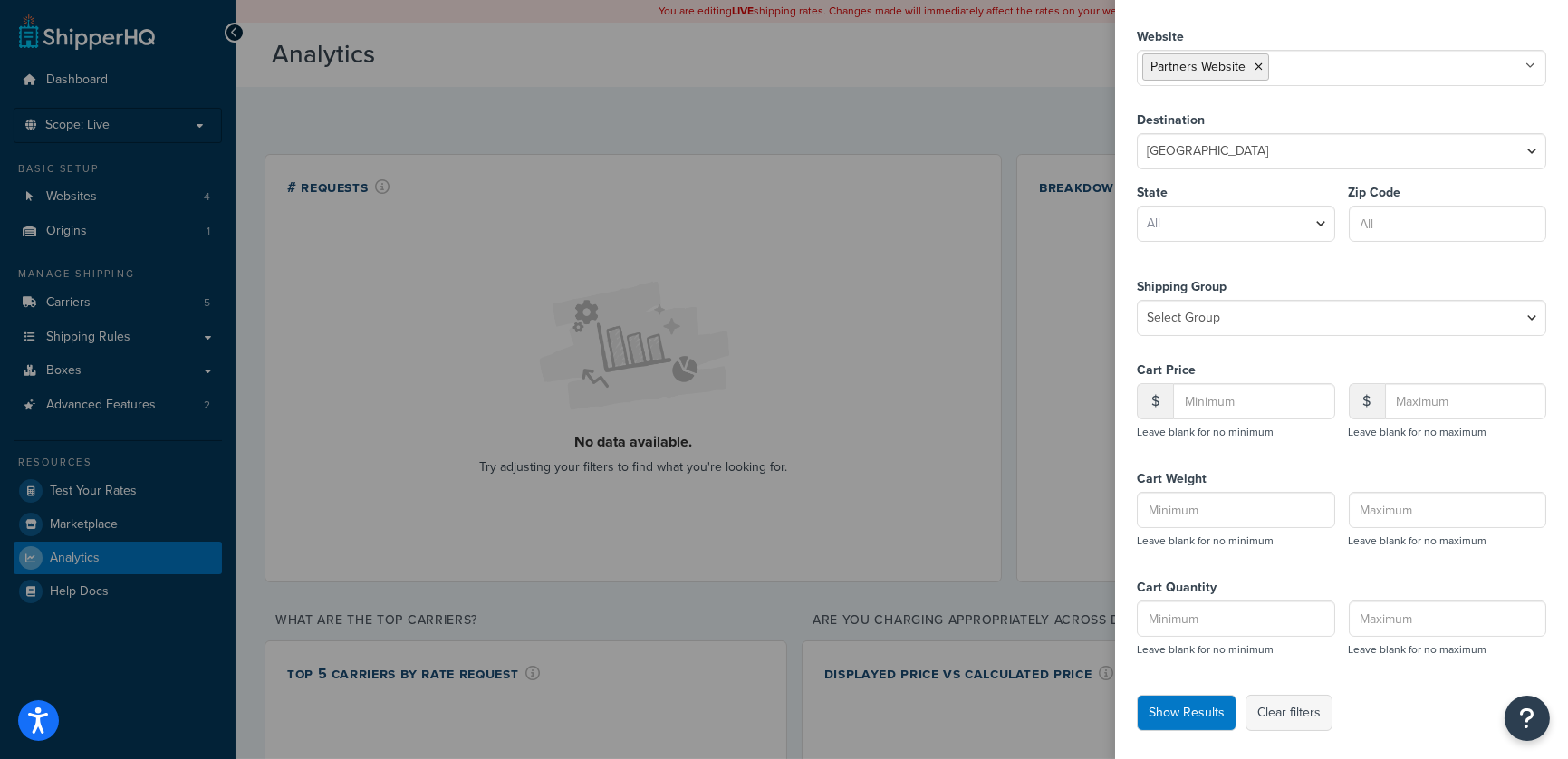
click at [1298, 712] on button "Clear filters" at bounding box center [1289, 712] width 87 height 36
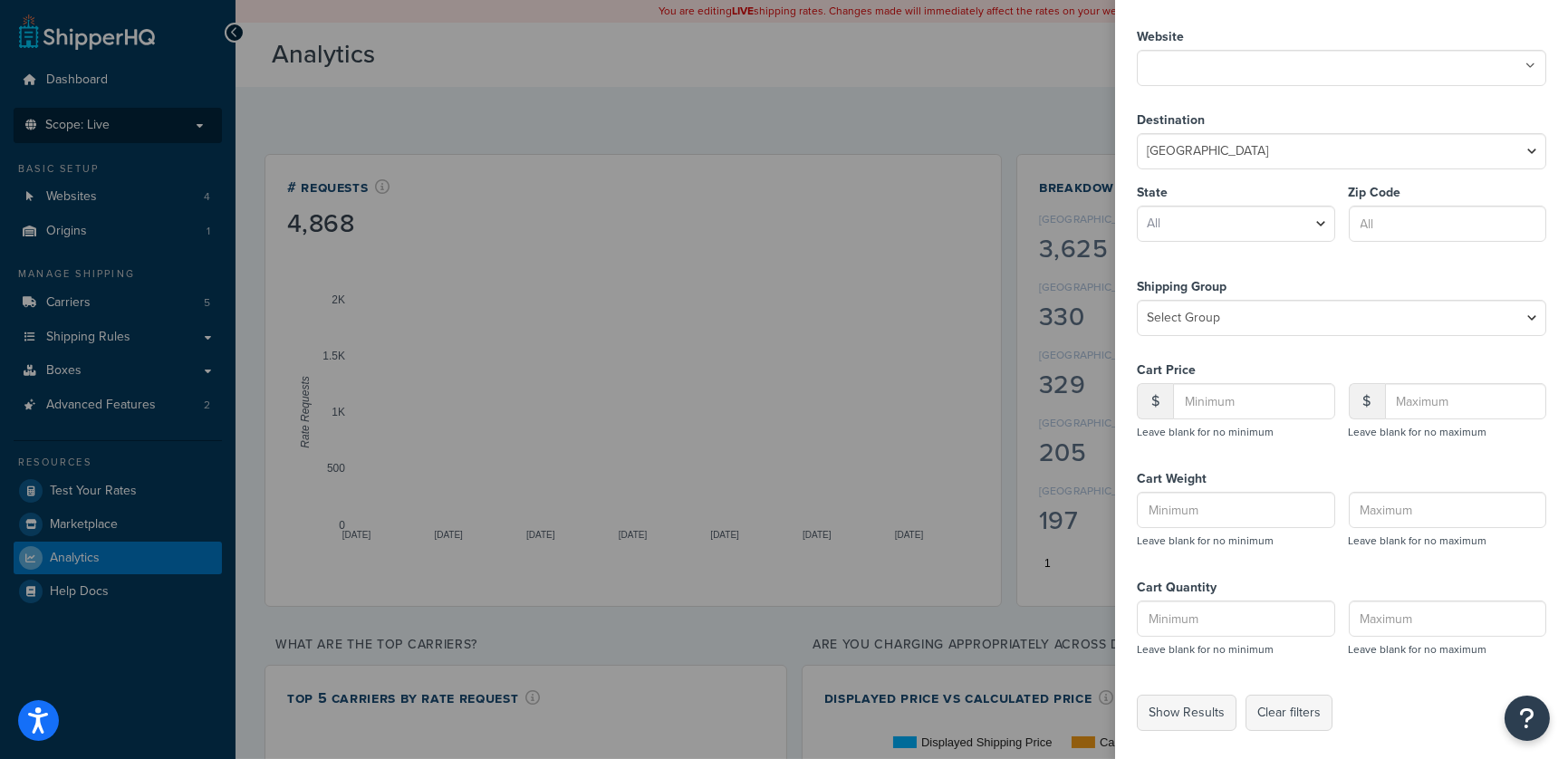
click at [149, 131] on label at bounding box center [784, 379] width 1568 height 759
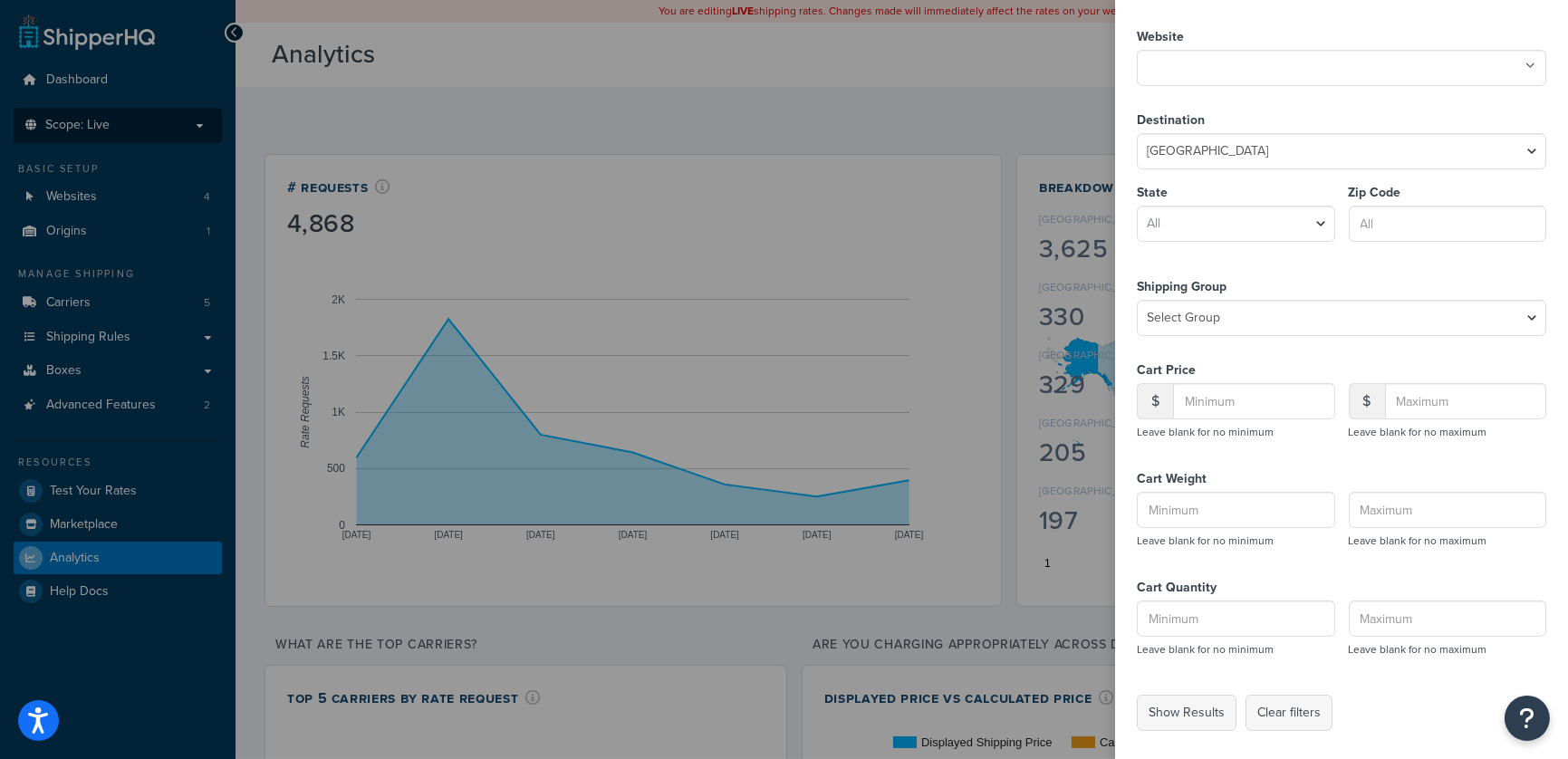
click at [0, 0] on input "checkbox" at bounding box center [0, 0] width 0 height 0
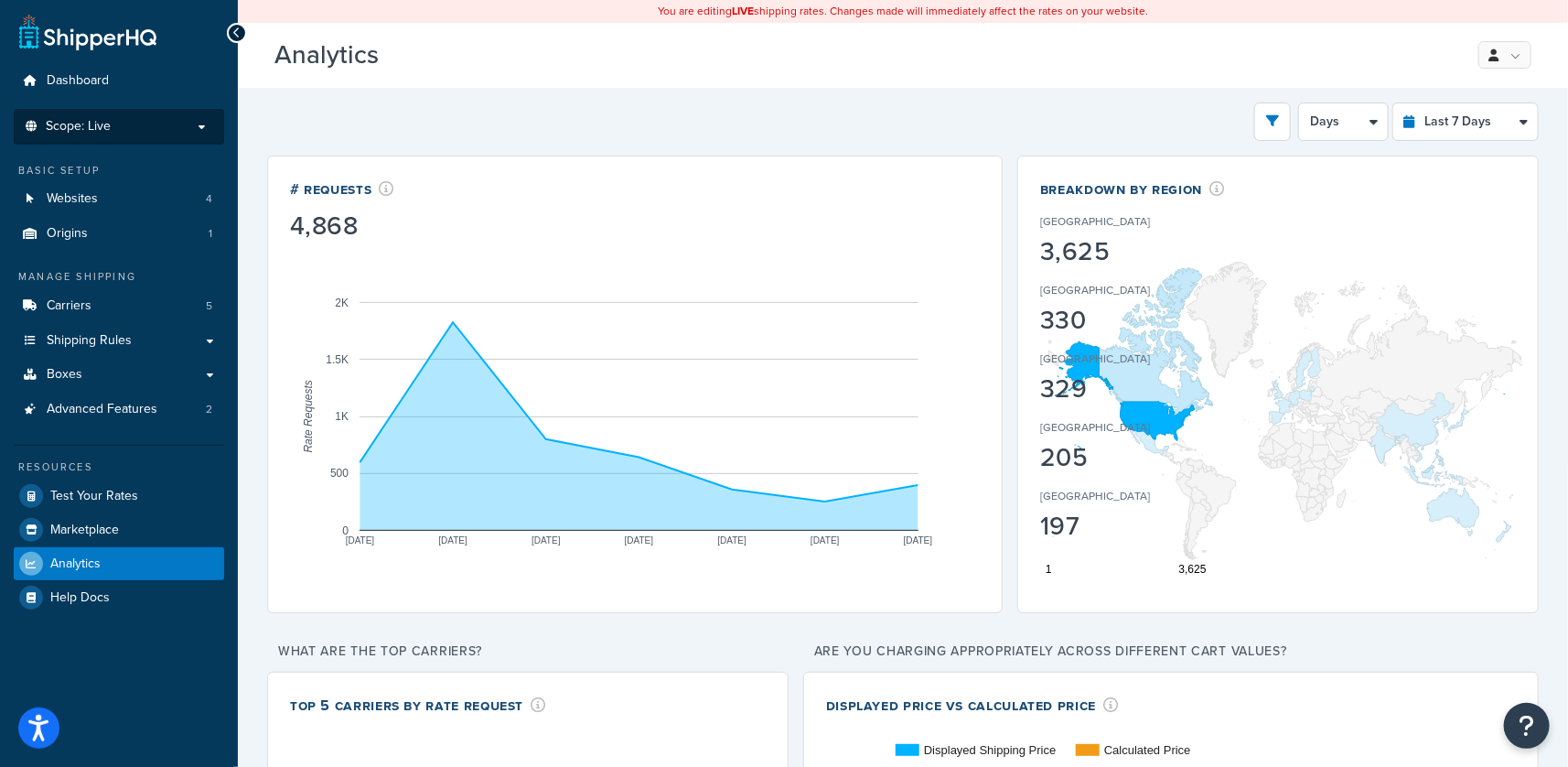
click at [168, 134] on p "Scope: Live" at bounding box center [119, 127] width 194 height 16
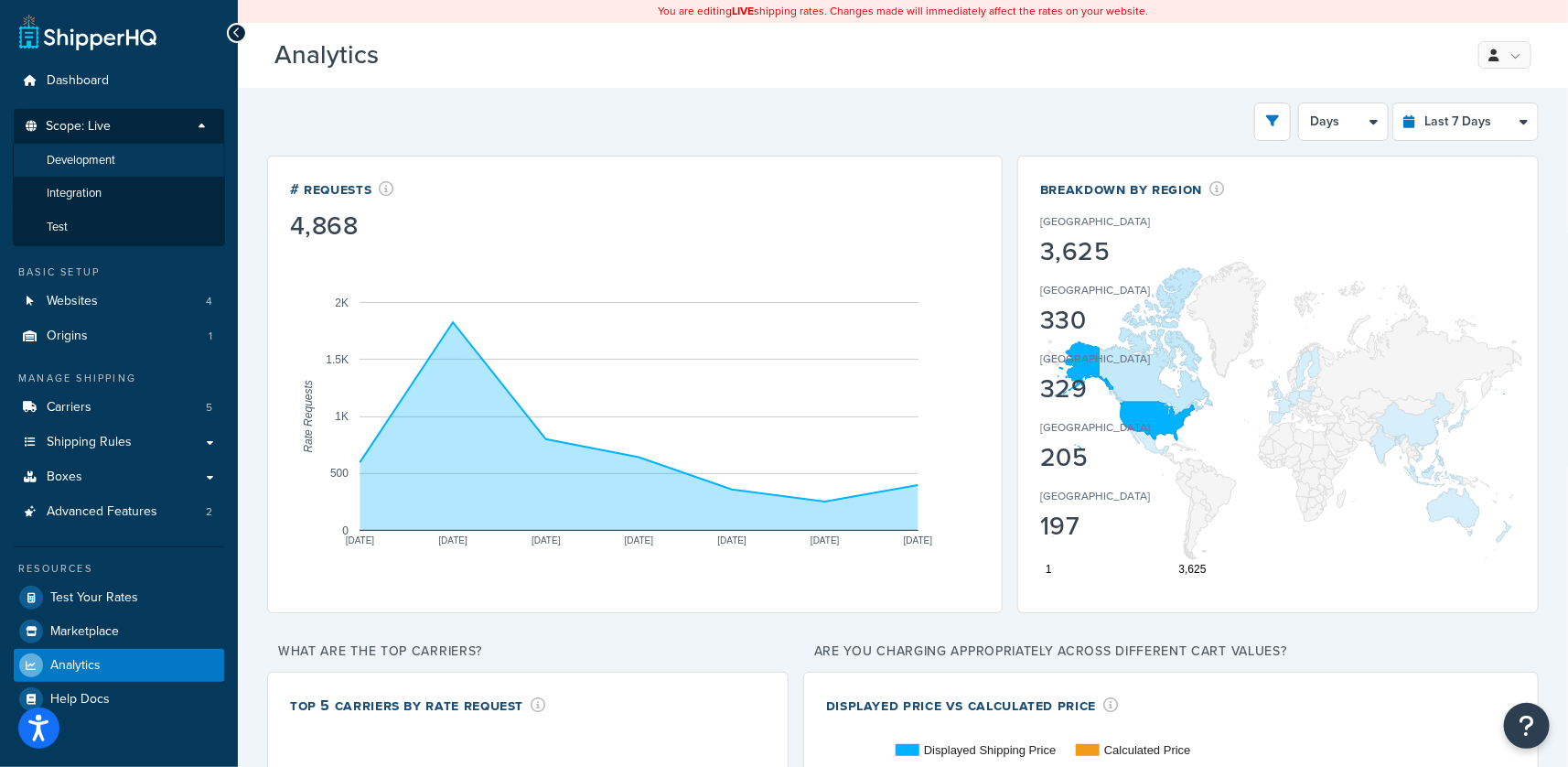
click at [109, 169] on li "Development" at bounding box center [119, 160] width 213 height 34
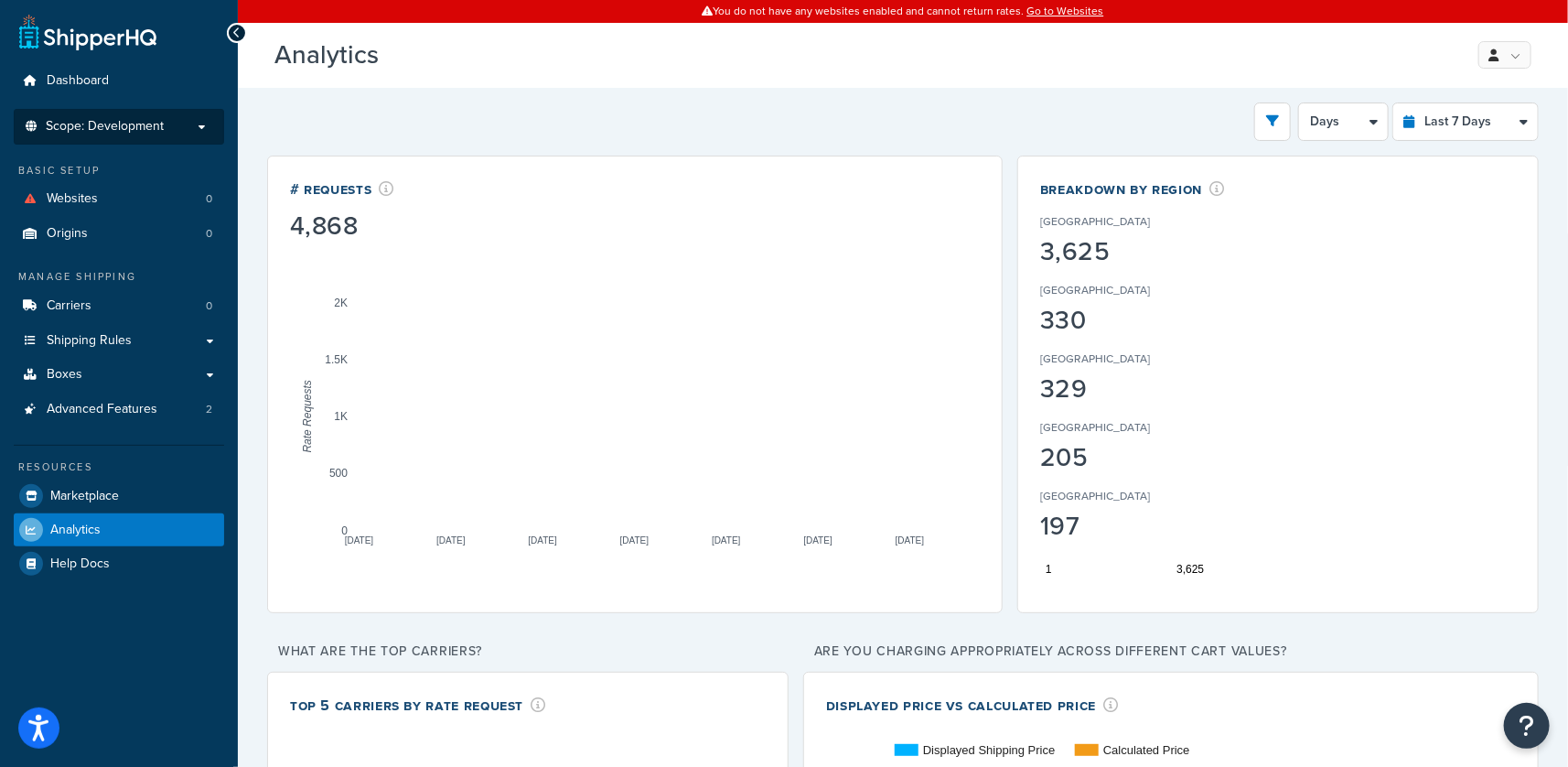
click at [136, 143] on li "Scope: Development" at bounding box center [119, 127] width 211 height 36
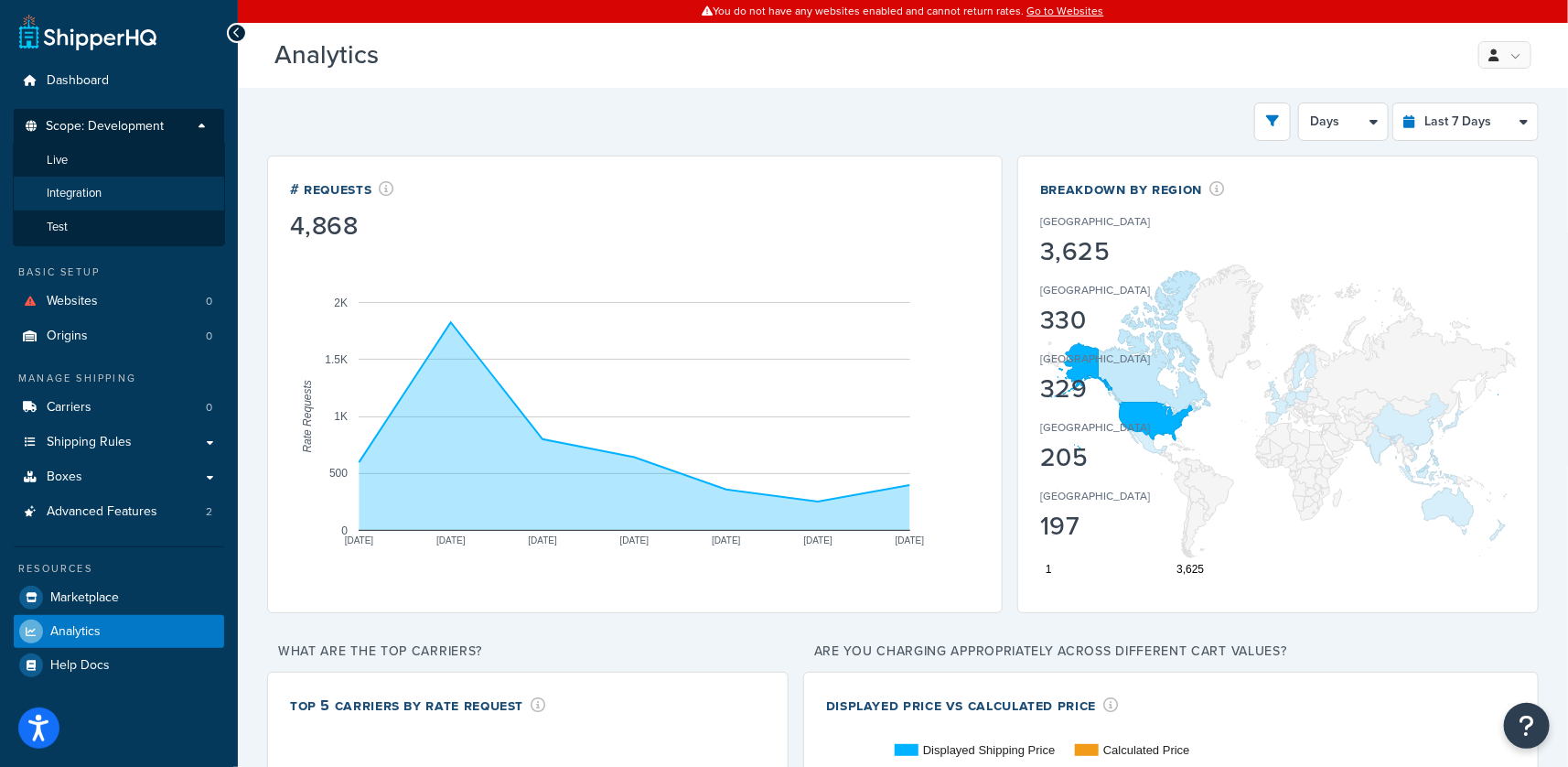
click at [121, 201] on li "Integration" at bounding box center [119, 194] width 213 height 34
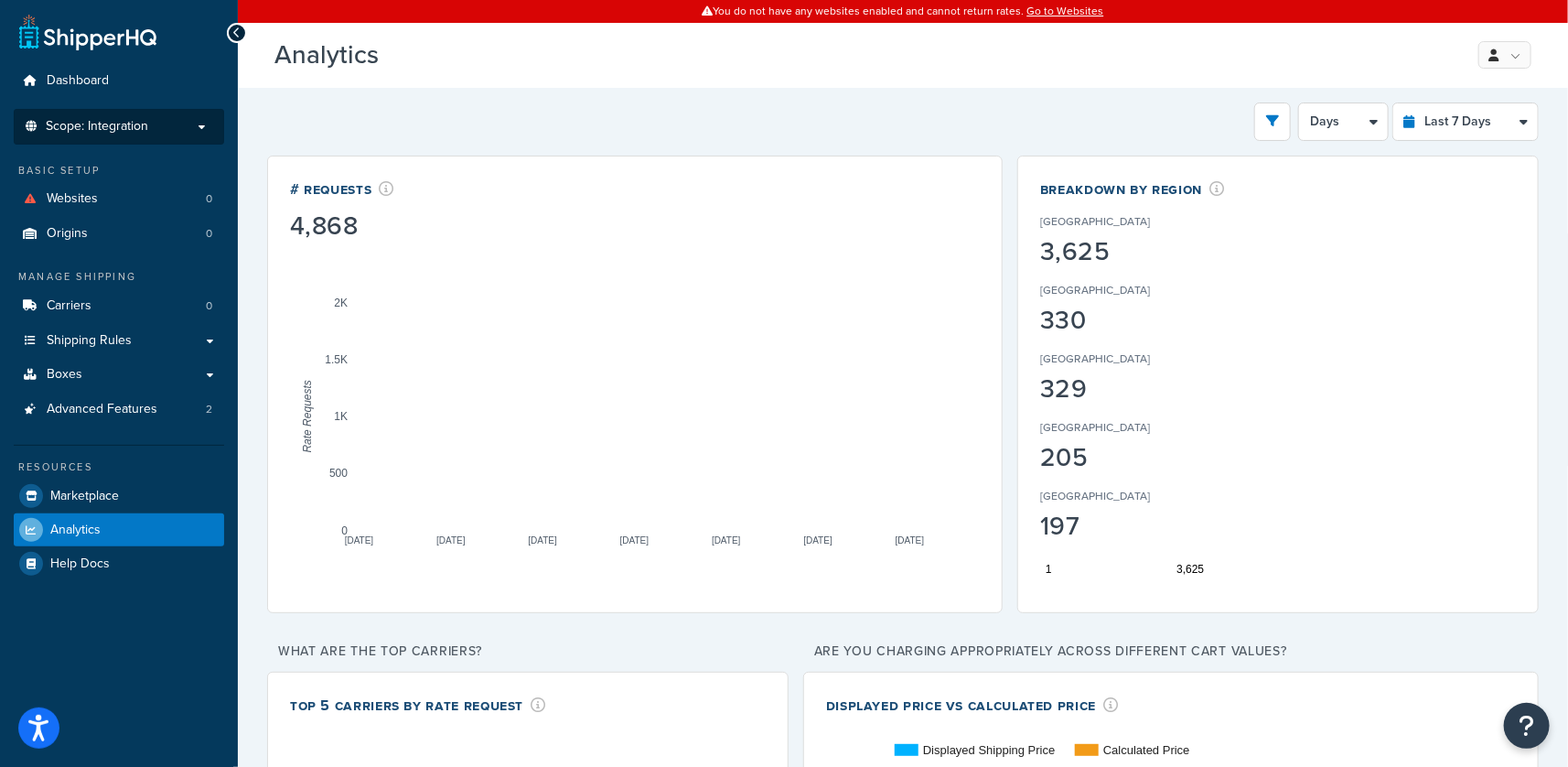
click at [152, 136] on li "Scope: Integration" at bounding box center [119, 127] width 211 height 36
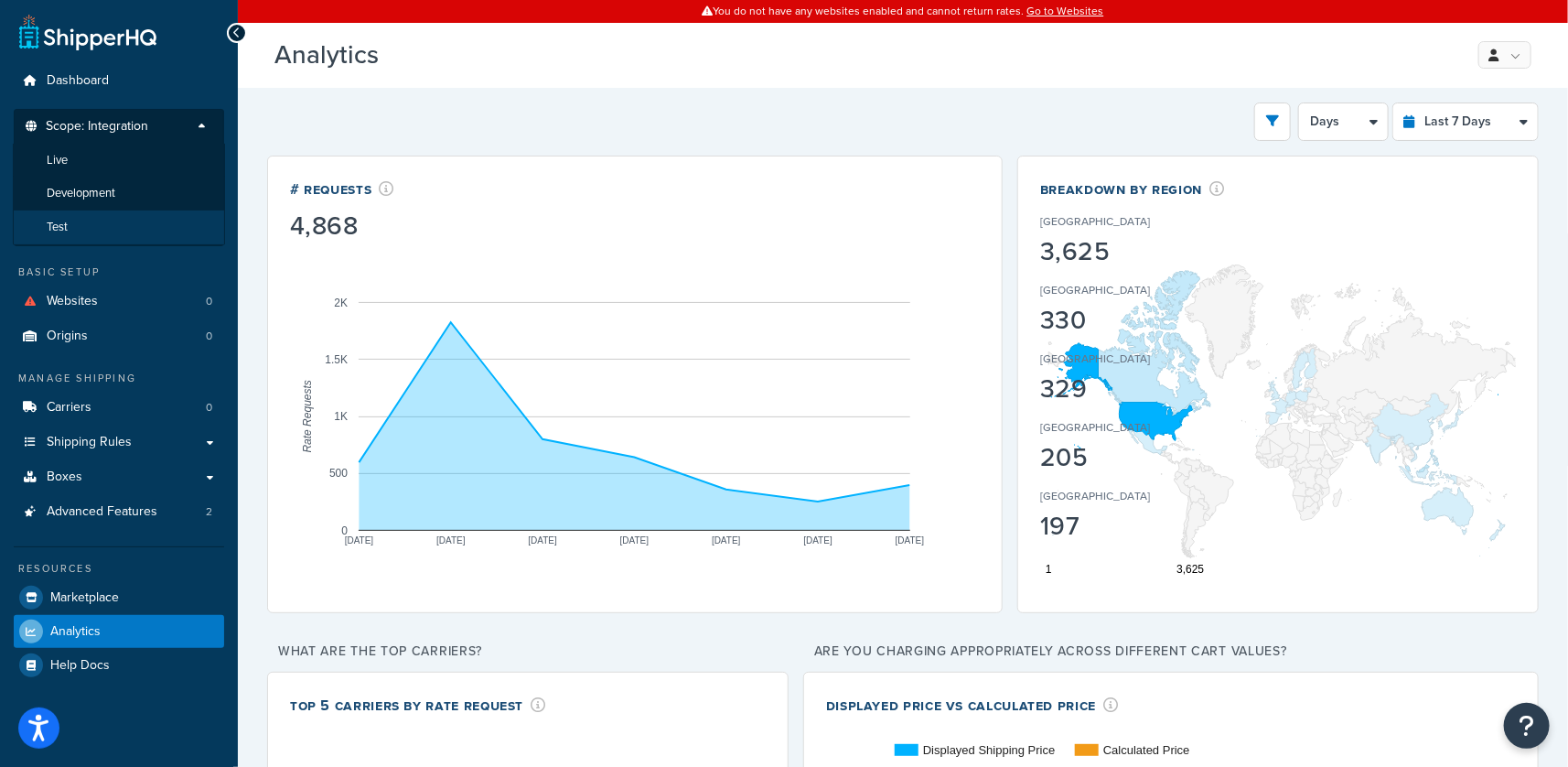
click at [112, 226] on li "Test" at bounding box center [119, 228] width 213 height 34
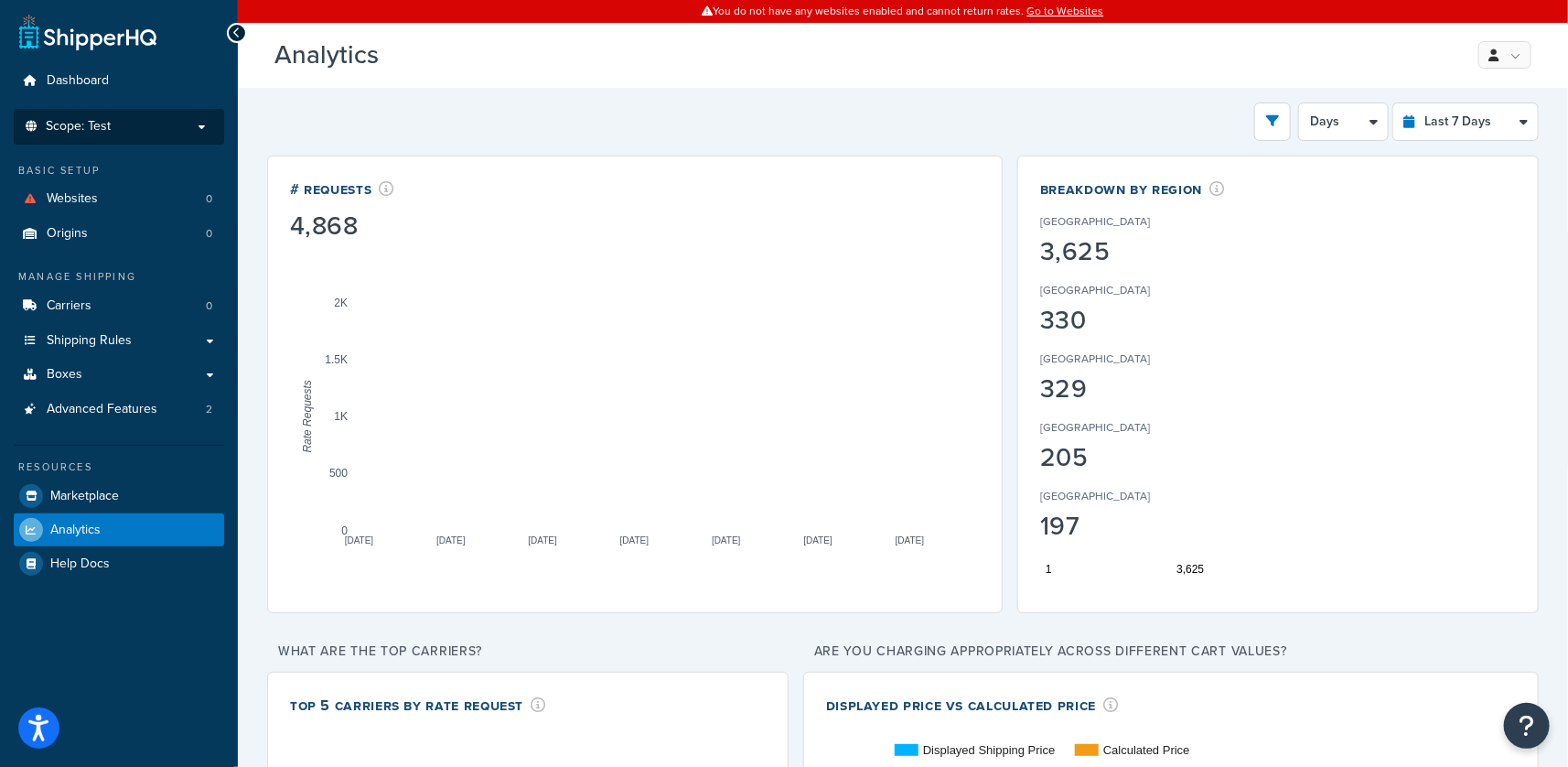
click at [142, 128] on p "Scope: Test" at bounding box center [119, 127] width 194 height 16
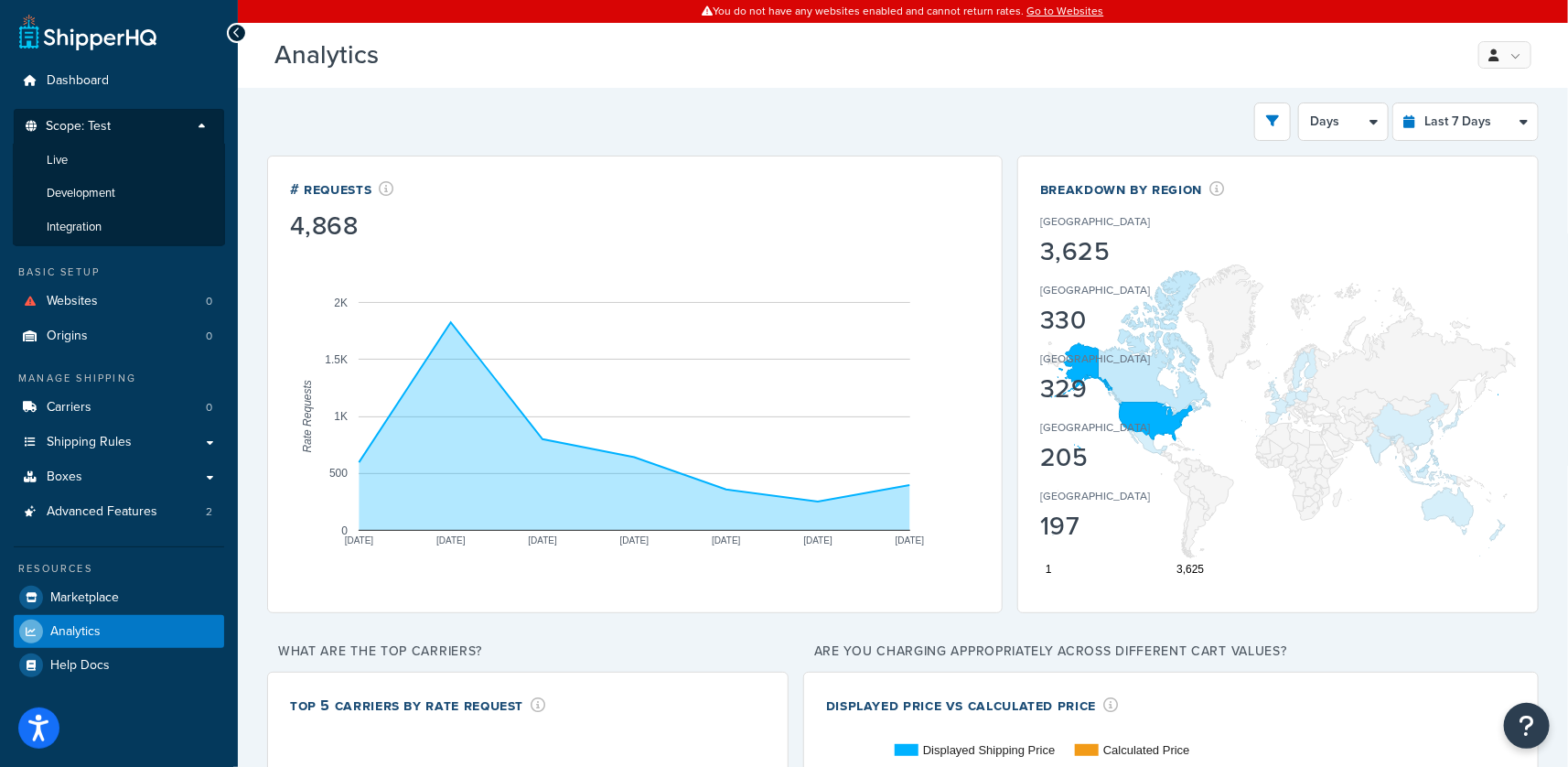
click at [96, 159] on li "Live" at bounding box center [119, 160] width 213 height 34
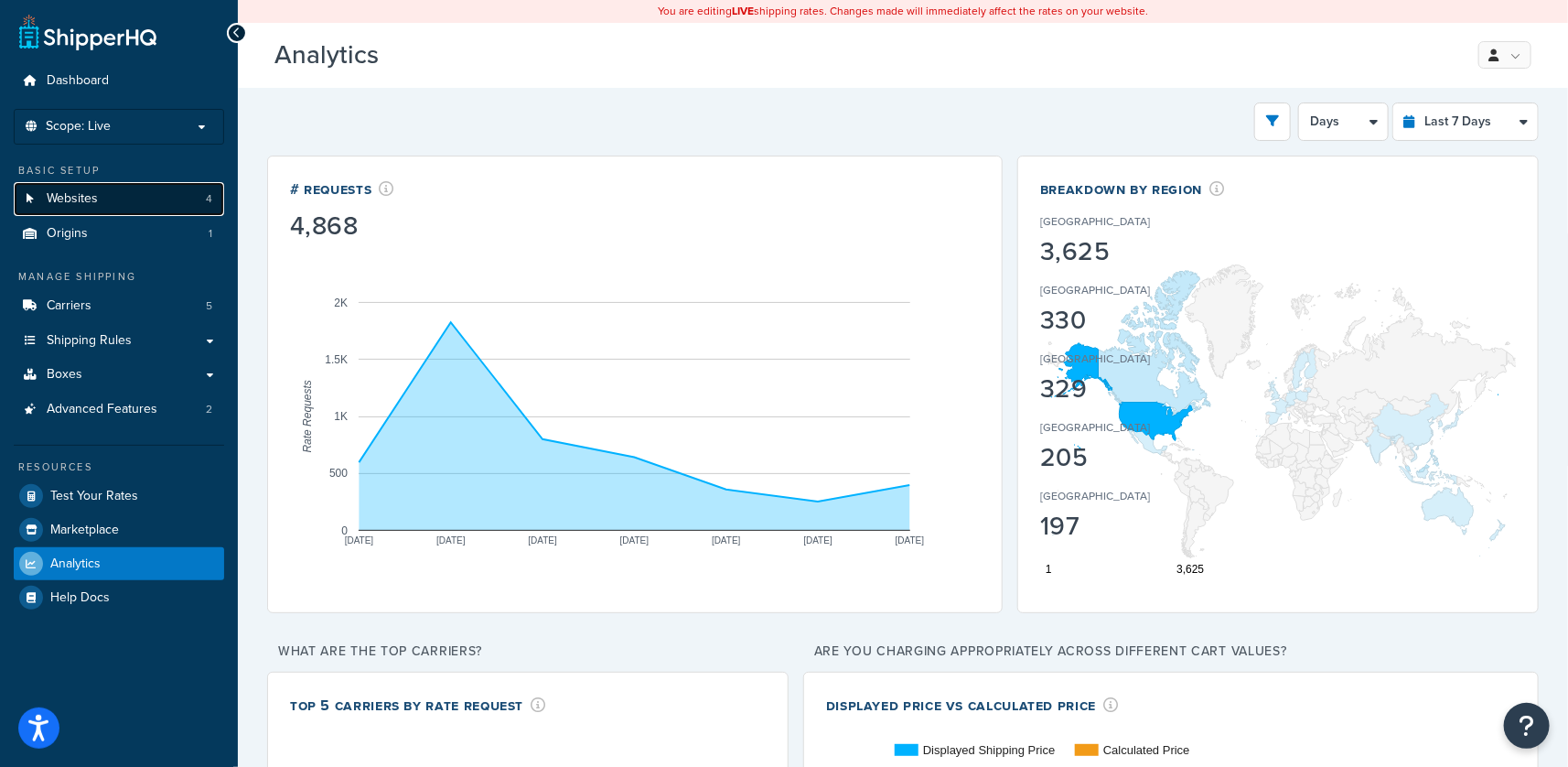
click at [126, 204] on link "Websites 4" at bounding box center [119, 199] width 211 height 34
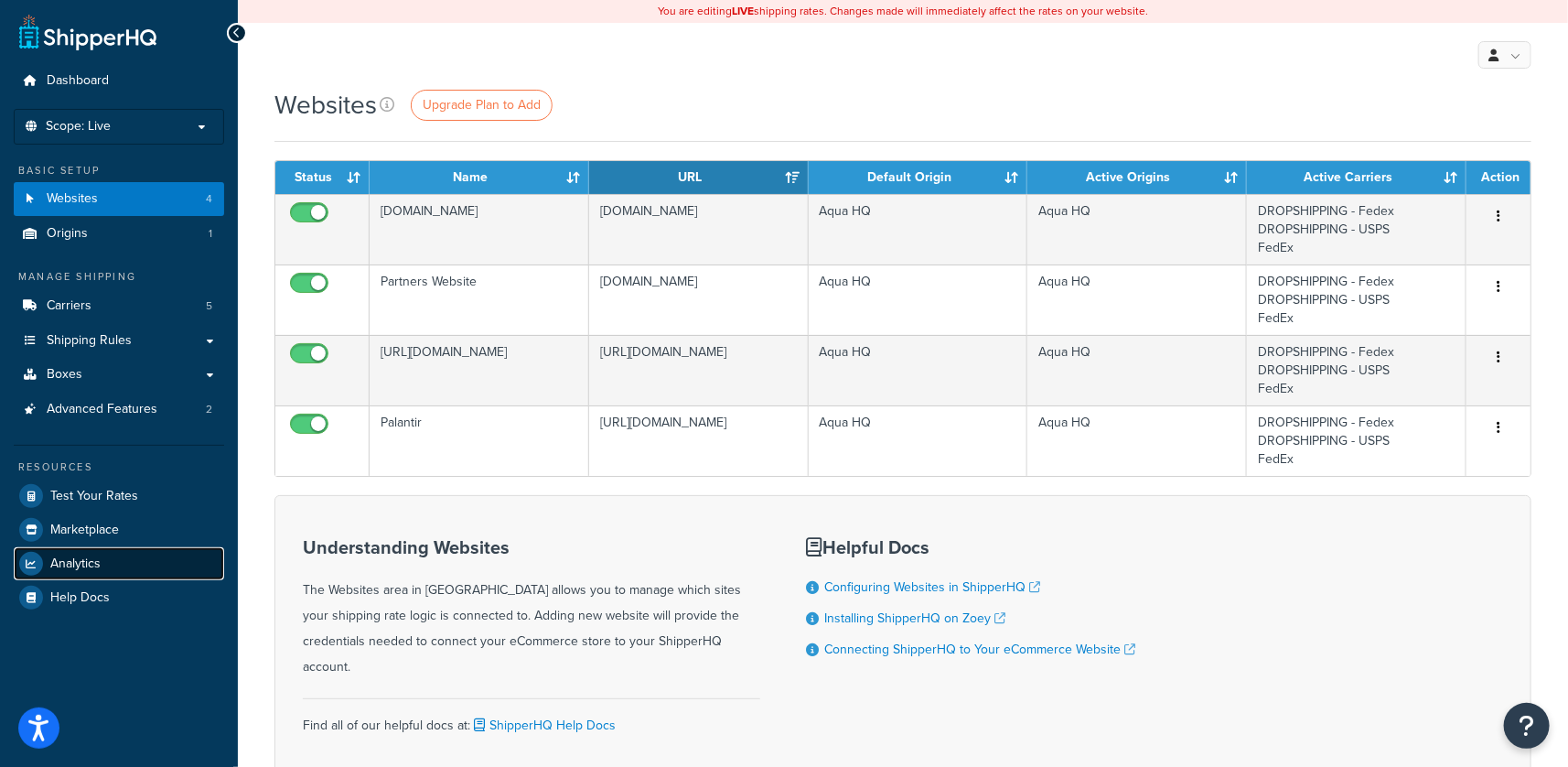
click at [55, 562] on span "Analytics" at bounding box center [75, 564] width 50 height 16
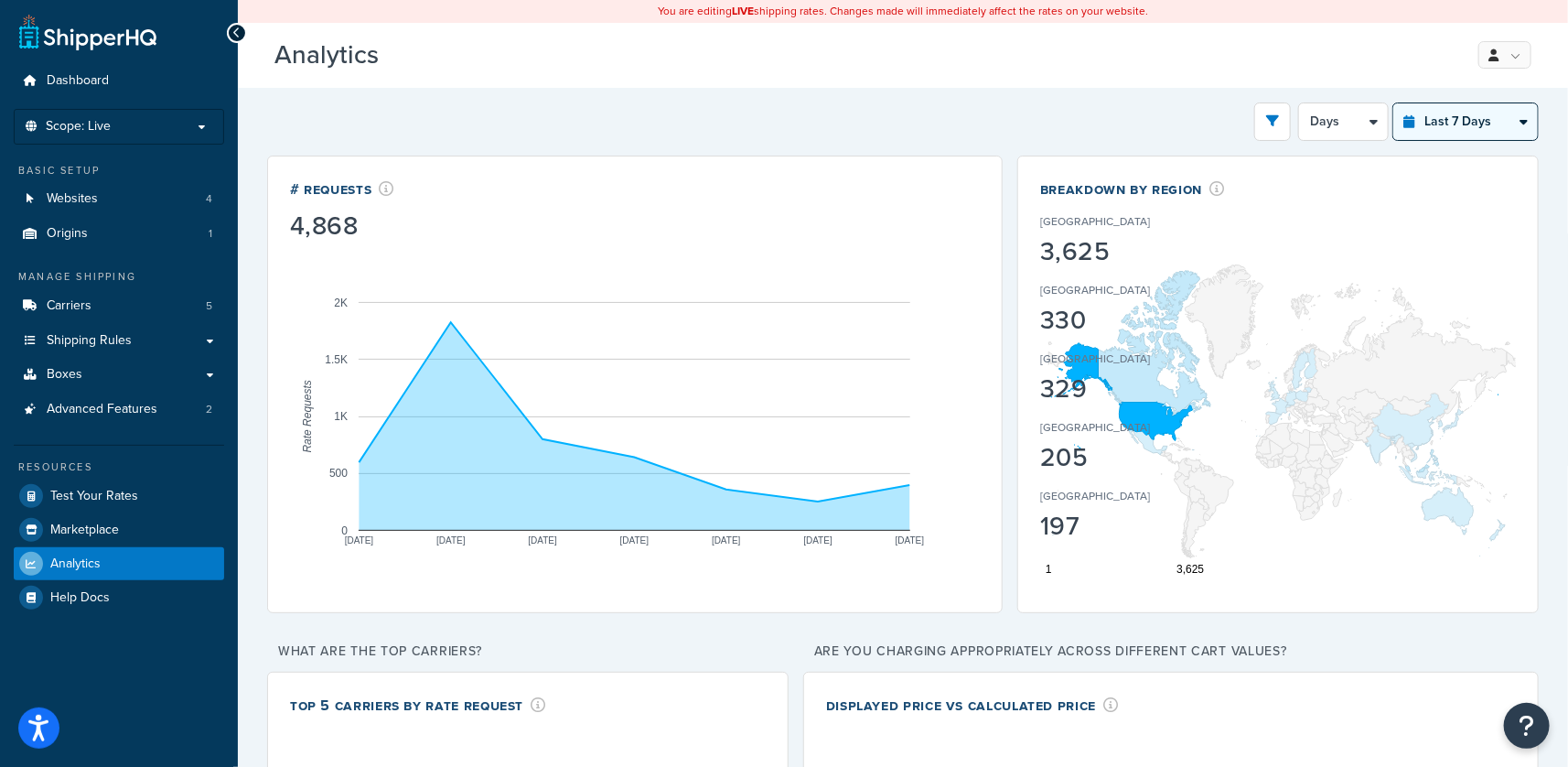
click at [1480, 121] on select "Last 24 Hours Last 7 Days Last 30 Days Last 3 Months Last 6 Months Last 12 Mont…" at bounding box center [1466, 122] width 144 height 37
select select "last_year"
click at [1394, 104] on select "Last 24 Hours Last 7 Days Last 30 Days Last 3 Months Last 6 Months Last 12 Mont…" at bounding box center [1466, 122] width 144 height 37
select select "1M"
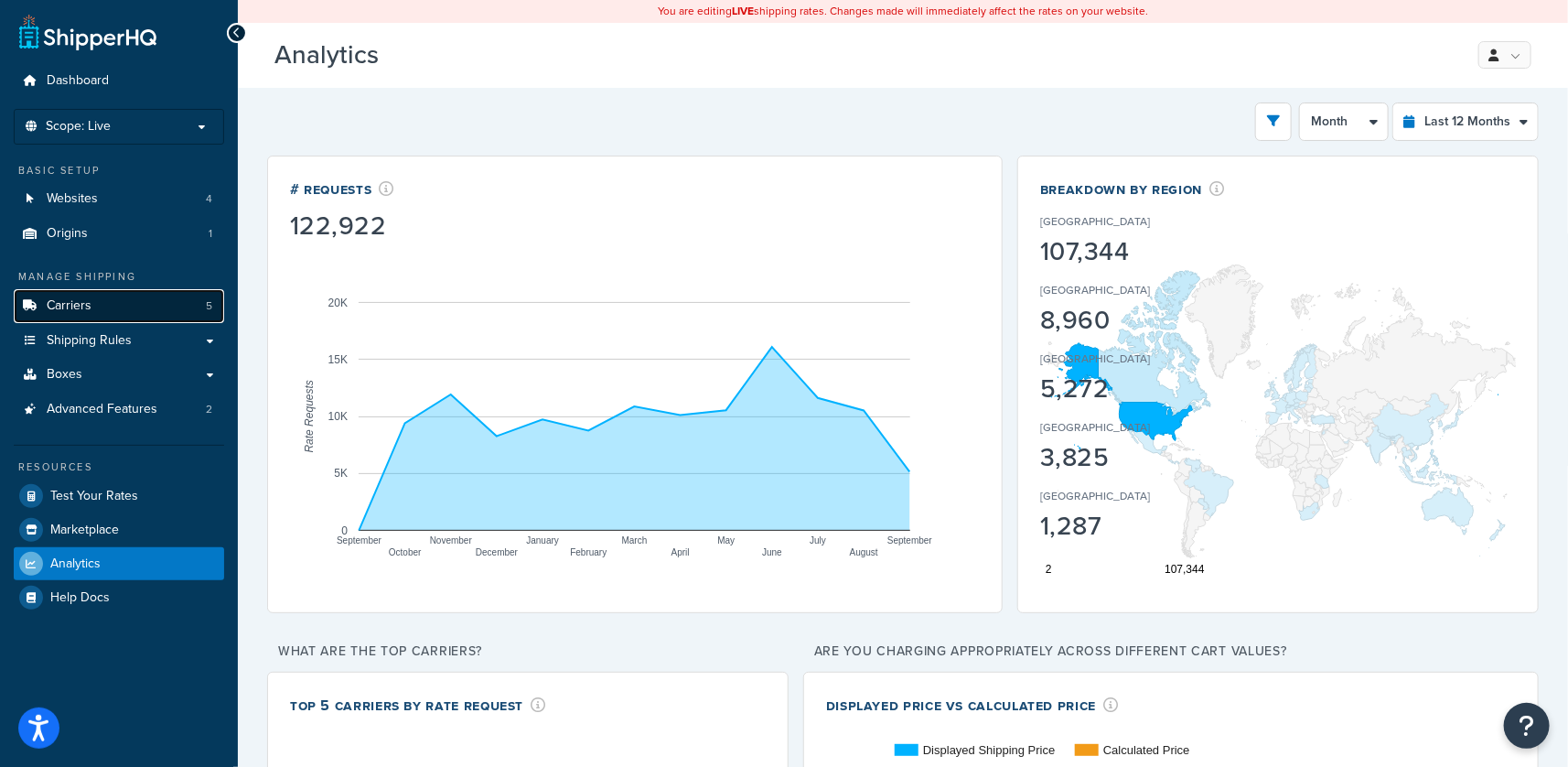
click at [107, 302] on link "Carriers 5" at bounding box center [119, 306] width 211 height 34
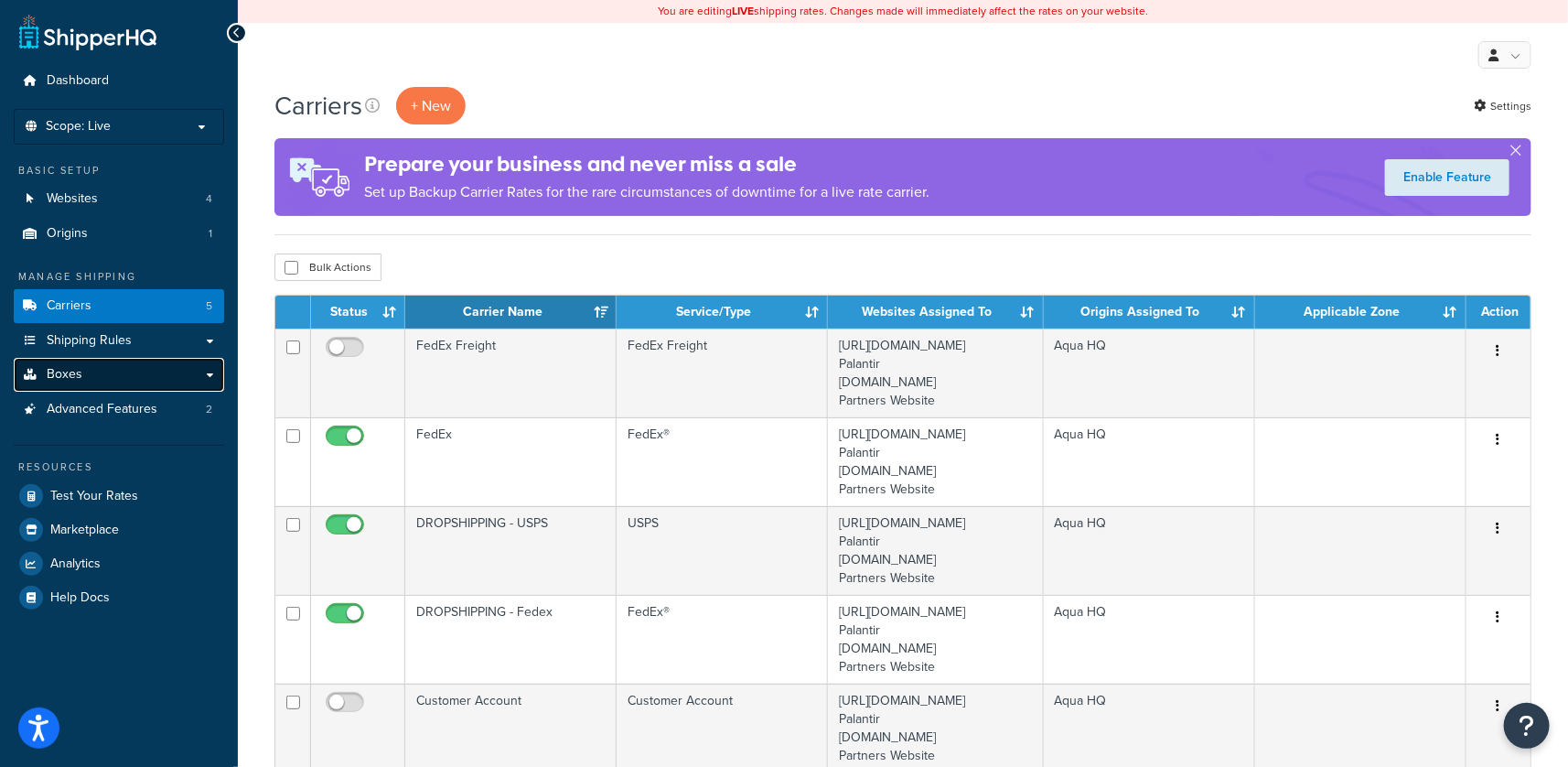
click at [115, 362] on link "Boxes" at bounding box center [119, 375] width 211 height 34
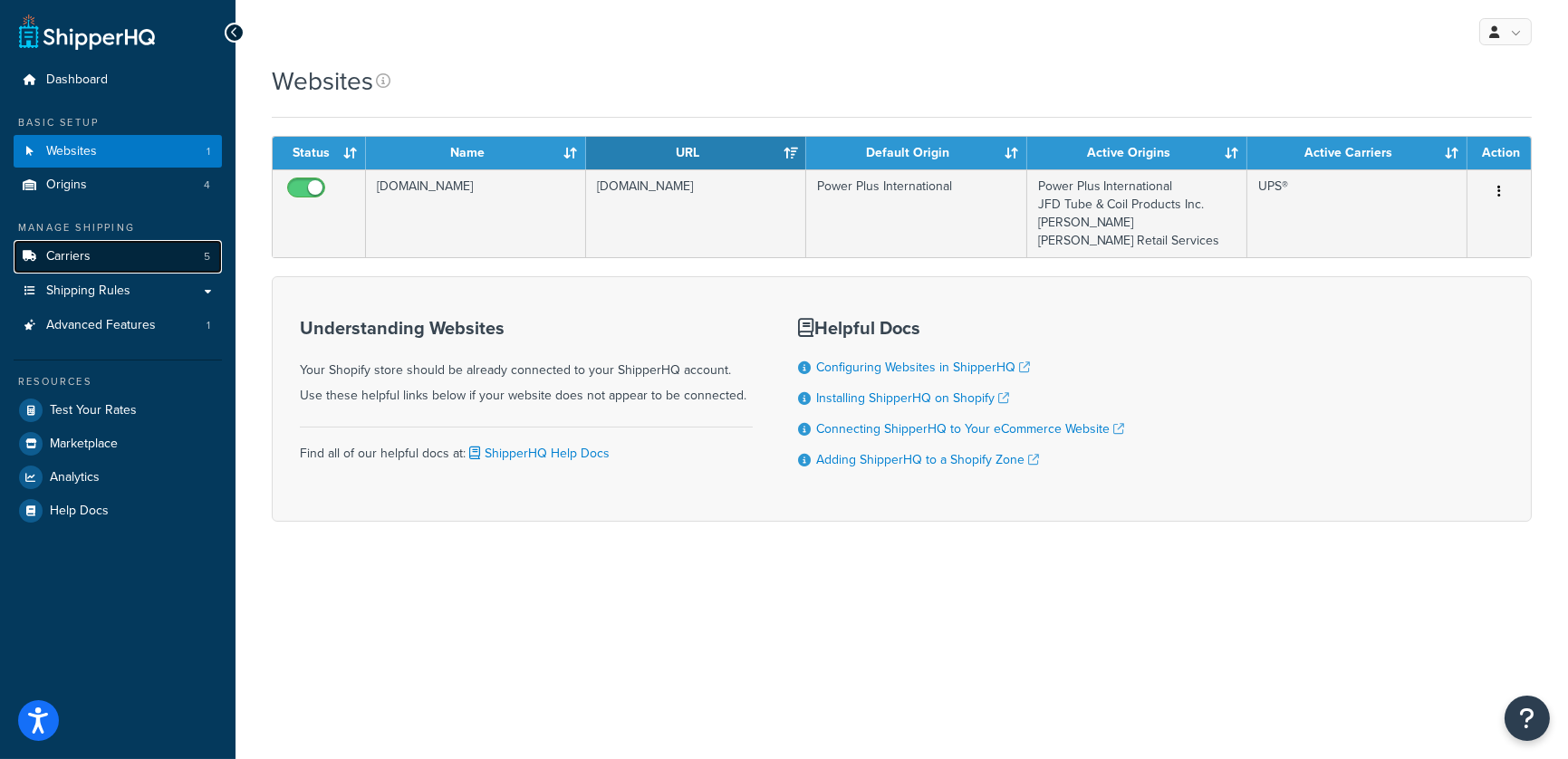
click at [103, 248] on link "Carriers 5" at bounding box center [118, 257] width 209 height 33
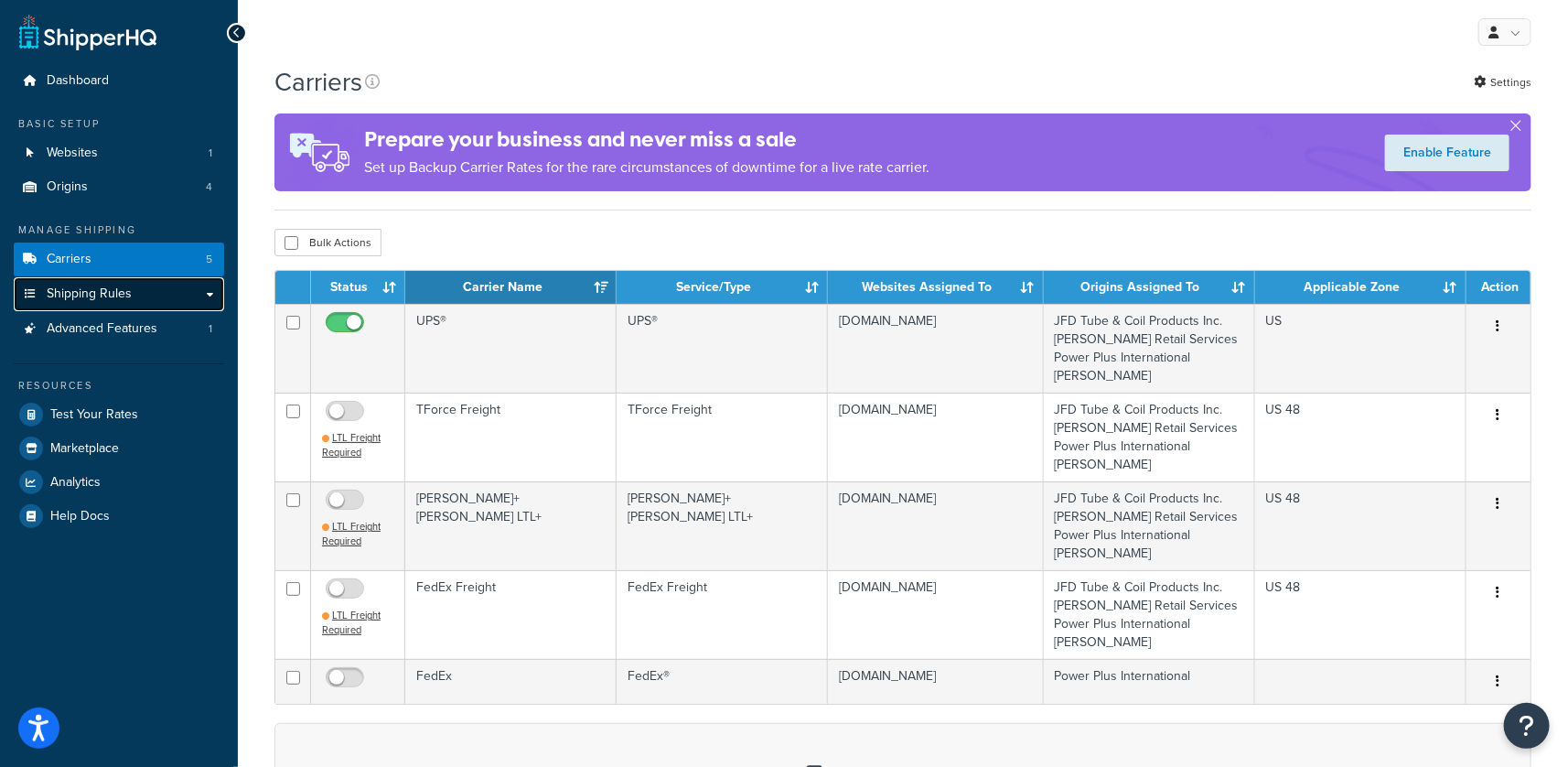
click at [120, 305] on link "Shipping Rules" at bounding box center [119, 294] width 211 height 34
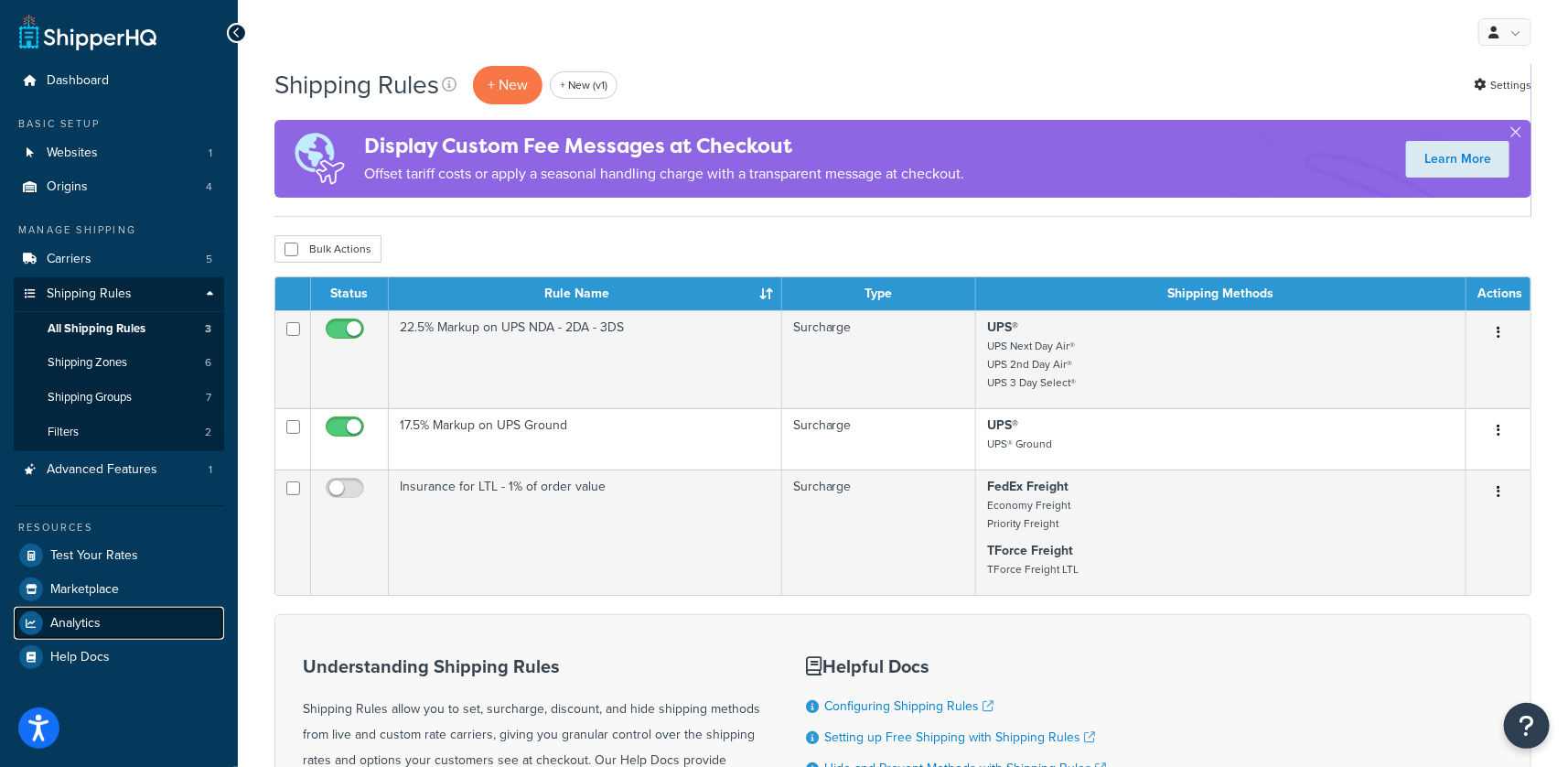
click at [94, 619] on span "Analytics" at bounding box center [75, 624] width 50 height 16
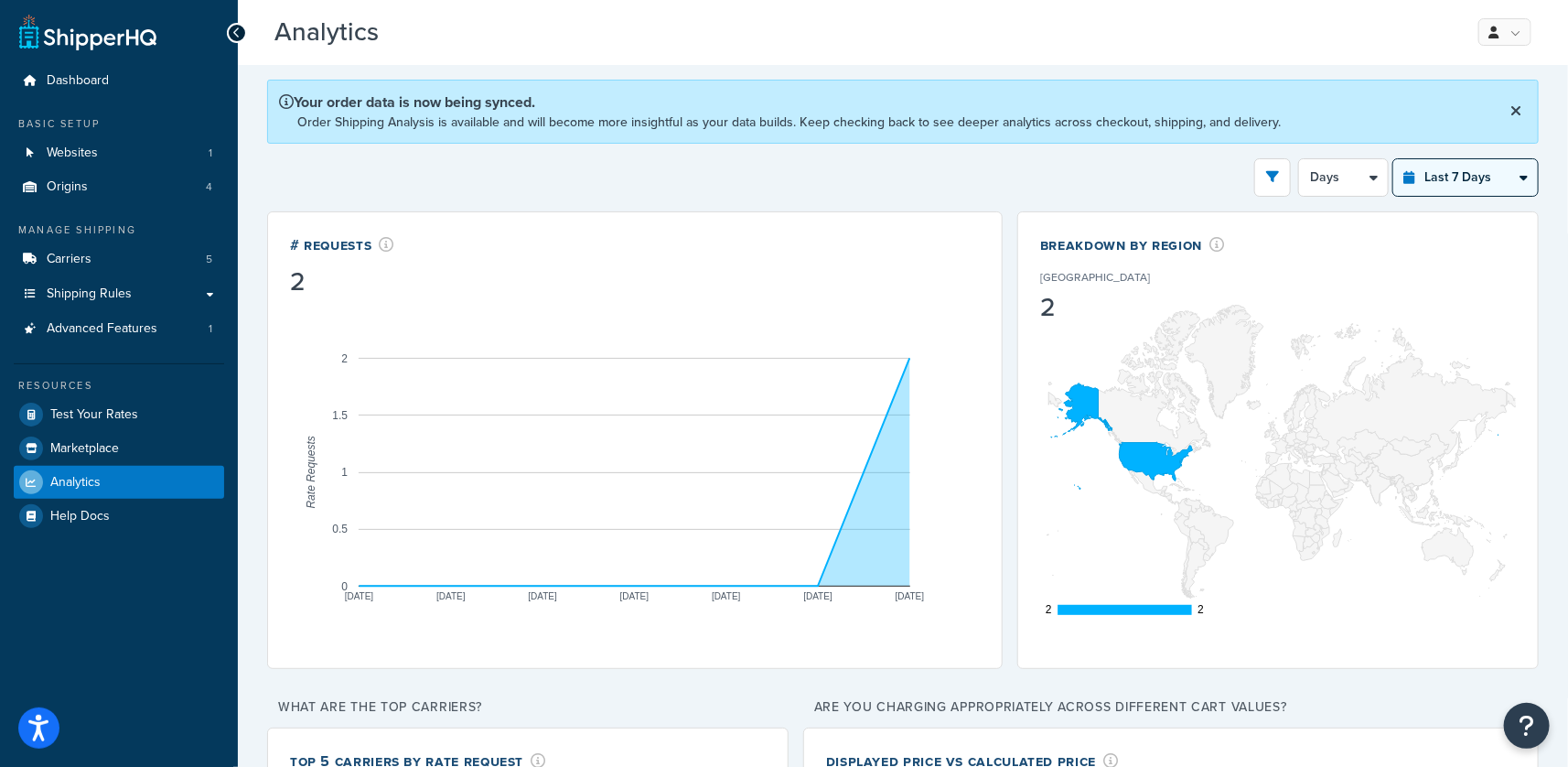
click at [1457, 175] on select "Last 24 Hours Last 7 Days Last 30 Days Last 3 Months Last 6 Months Last 12 Mont…" at bounding box center [1466, 177] width 144 height 37
select select "last_year"
click at [1394, 159] on select "Last 24 Hours Last 7 Days Last 30 Days Last 3 Months Last 6 Months Last 12 Mont…" at bounding box center [1466, 177] width 144 height 37
select select "1M"
